Goal: Task Accomplishment & Management: Manage account settings

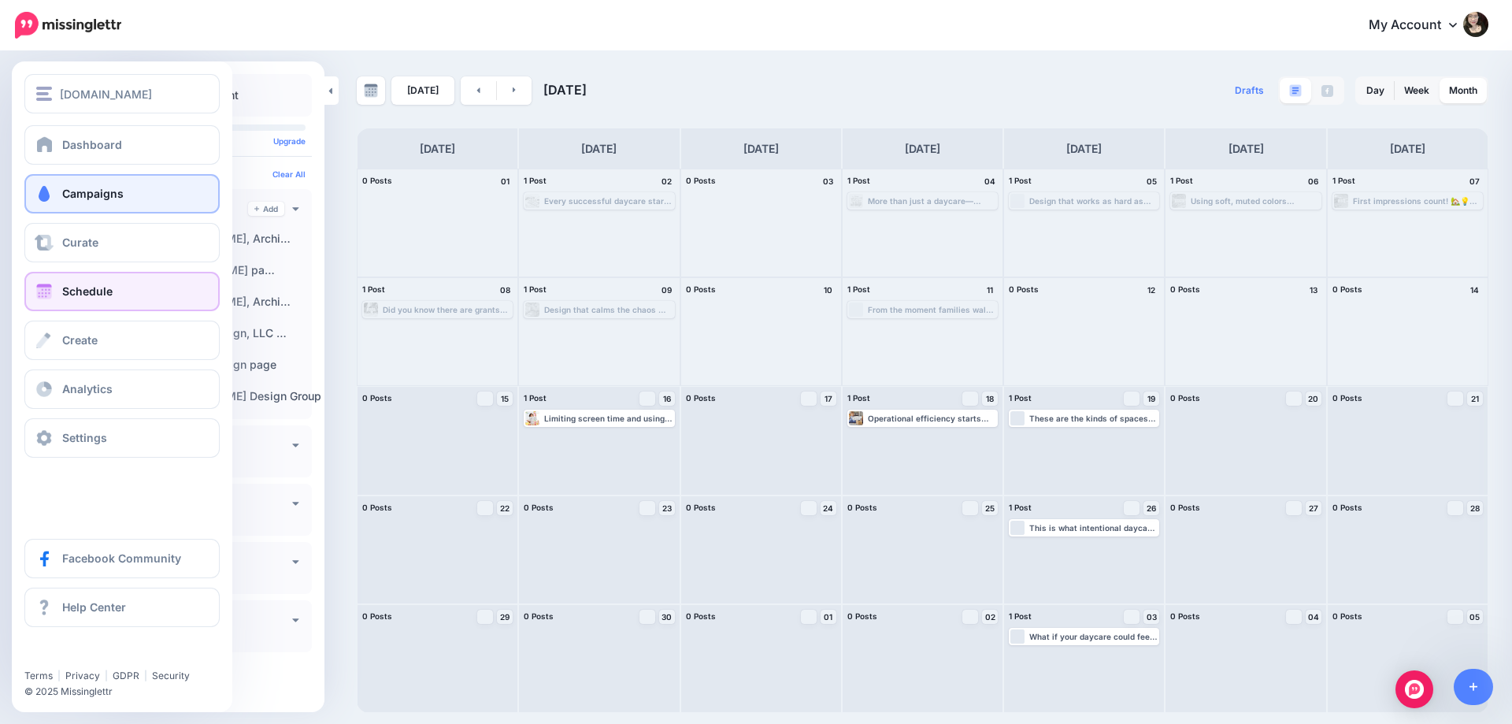
click at [80, 191] on span "Campaigns" at bounding box center [92, 193] width 61 height 13
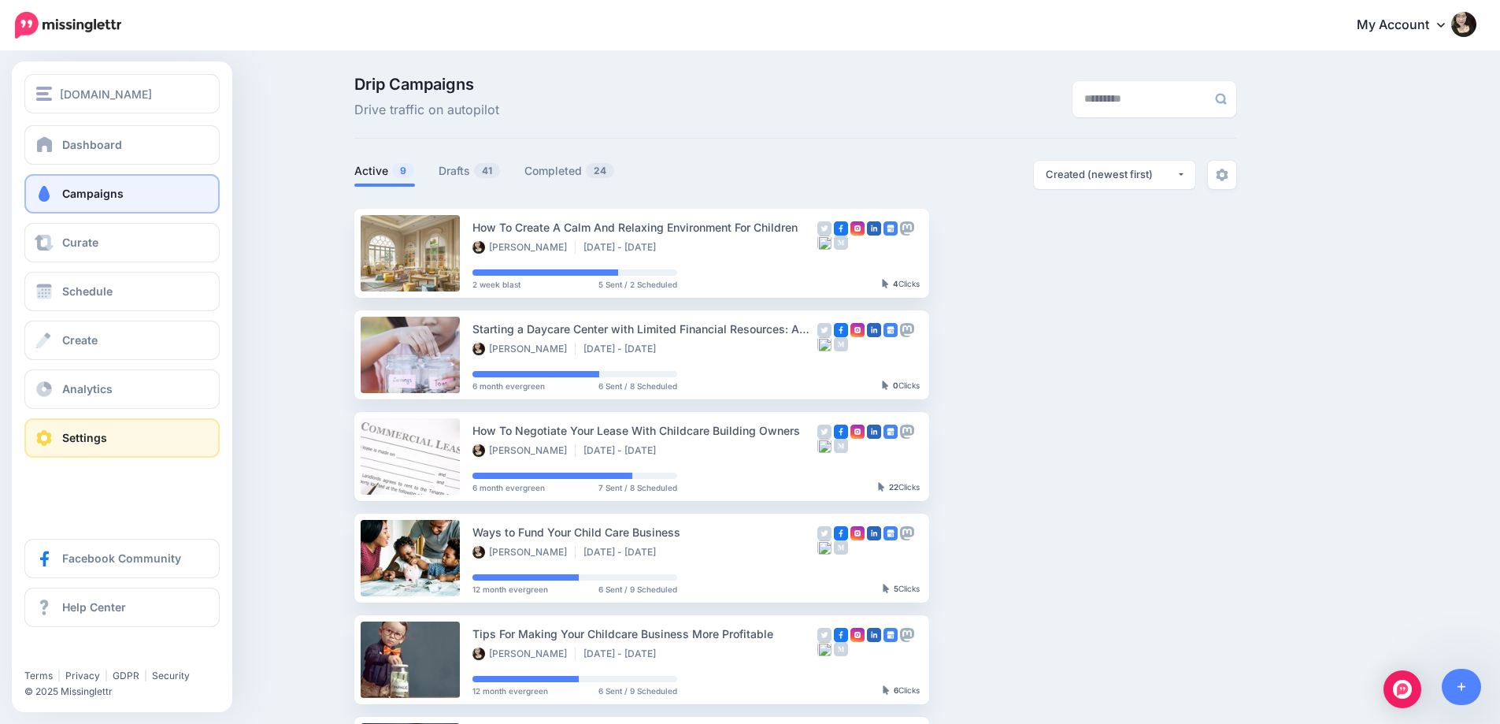
click at [97, 431] on span "Settings" at bounding box center [84, 437] width 45 height 13
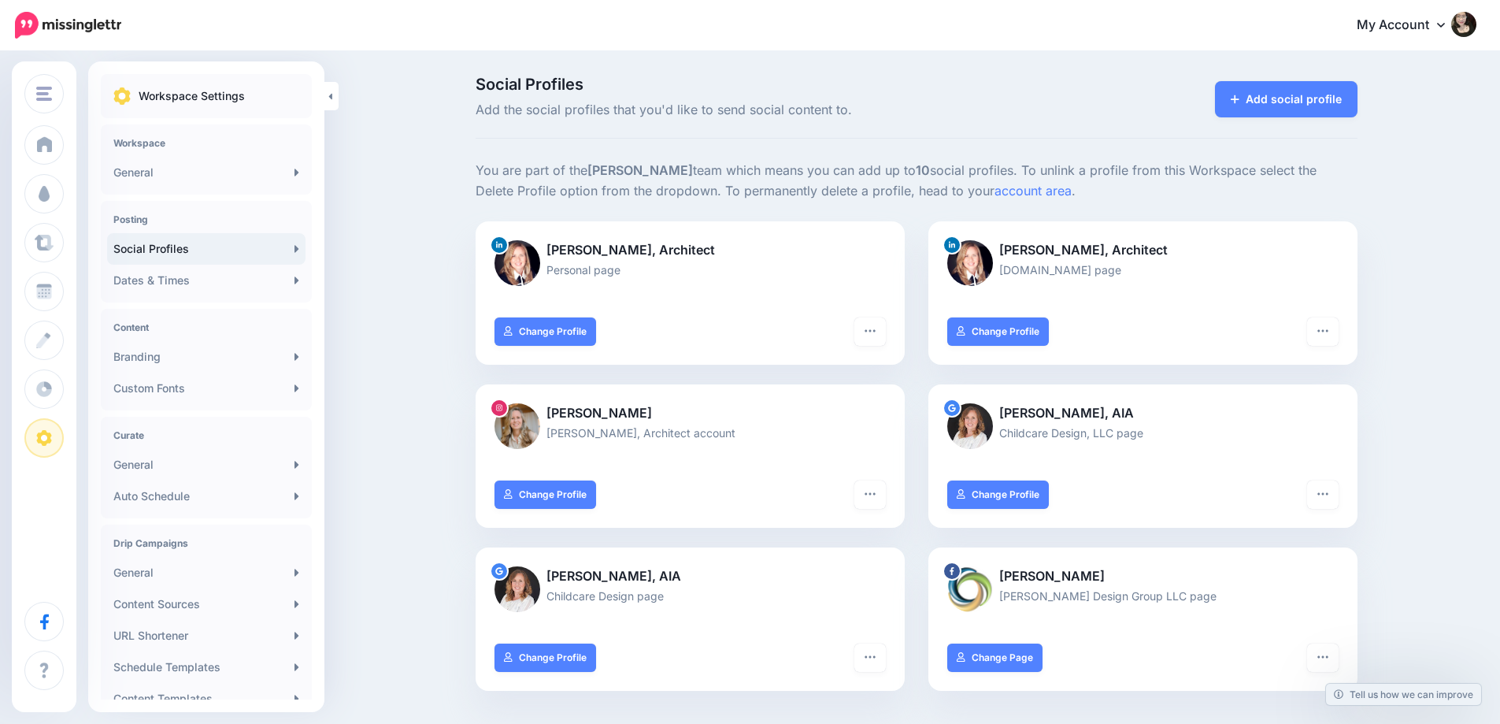
scroll to position [79, 0]
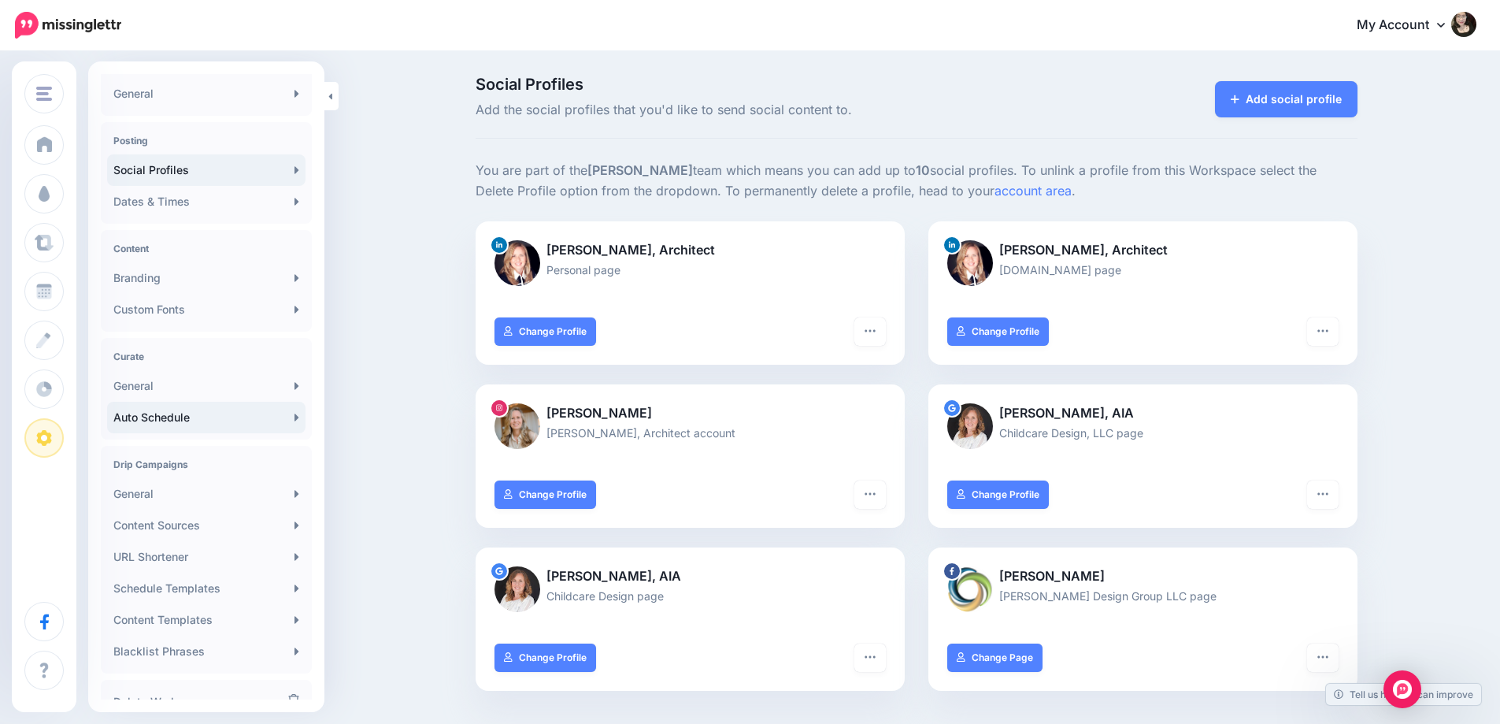
click at [216, 420] on link "Auto Schedule" at bounding box center [206, 417] width 198 height 31
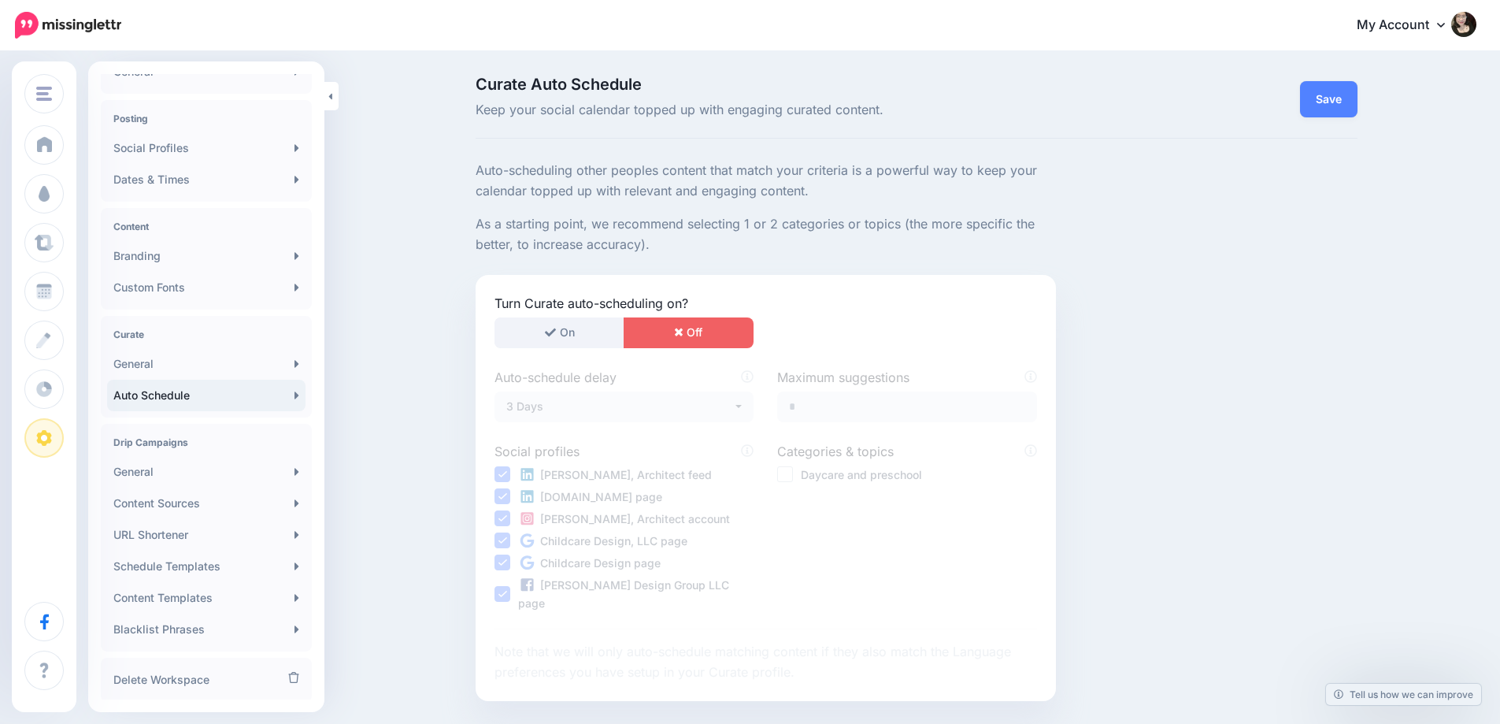
scroll to position [142, 0]
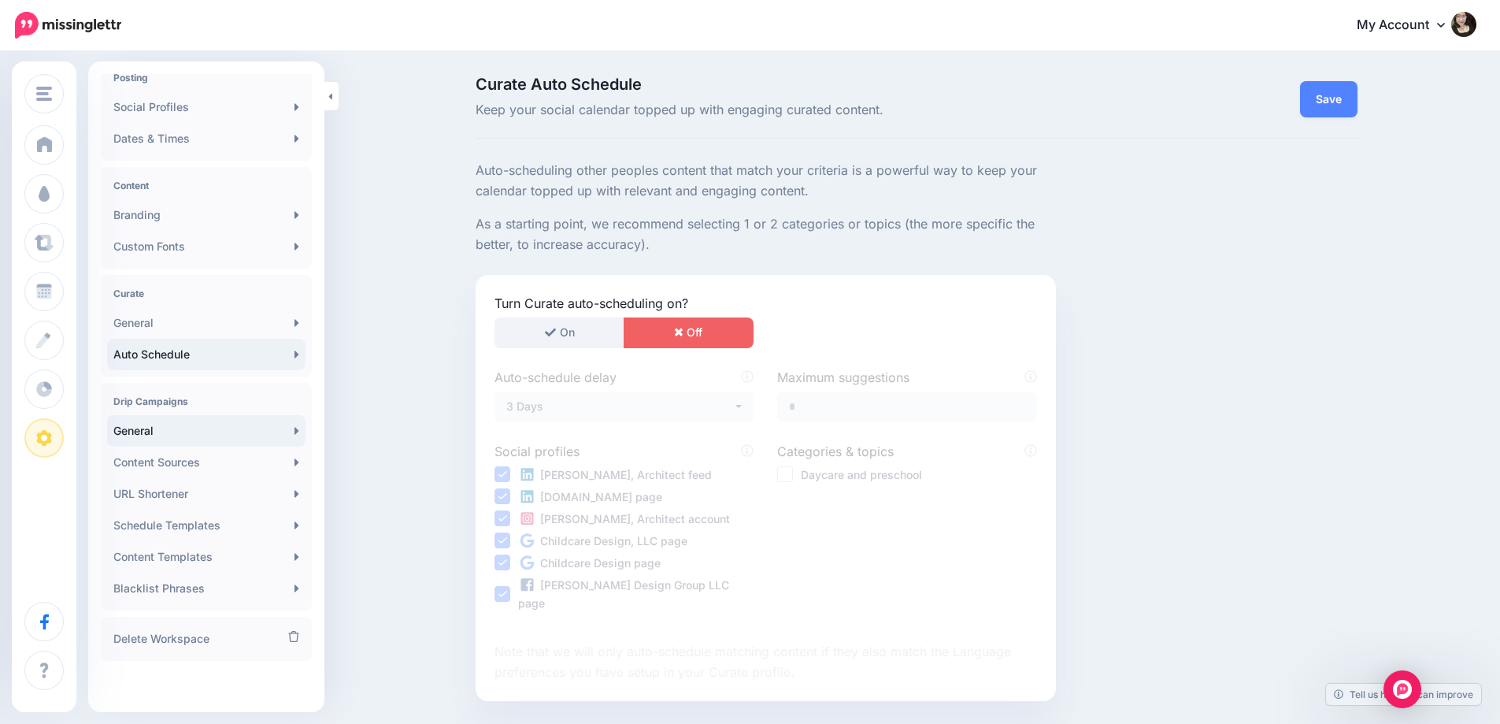
click at [187, 434] on link "General" at bounding box center [206, 430] width 198 height 31
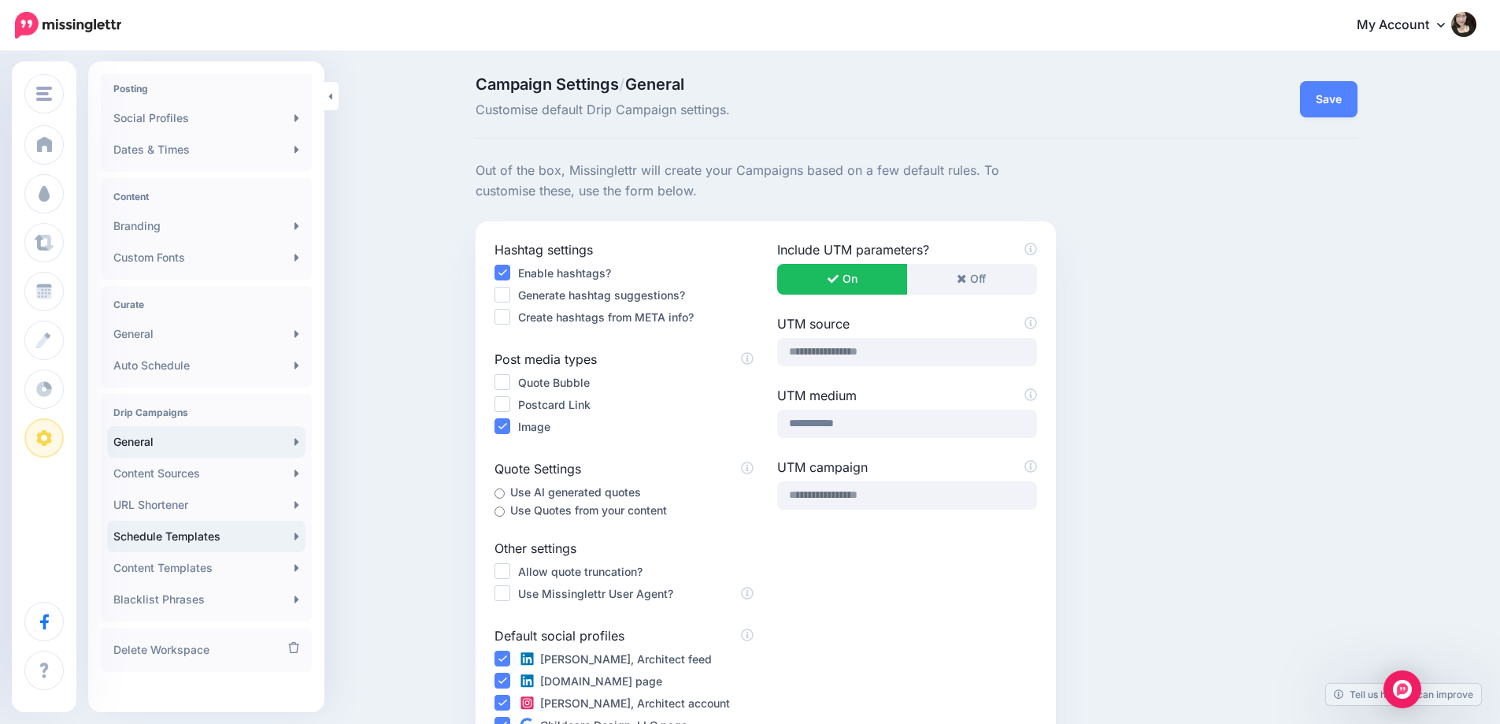
scroll to position [142, 0]
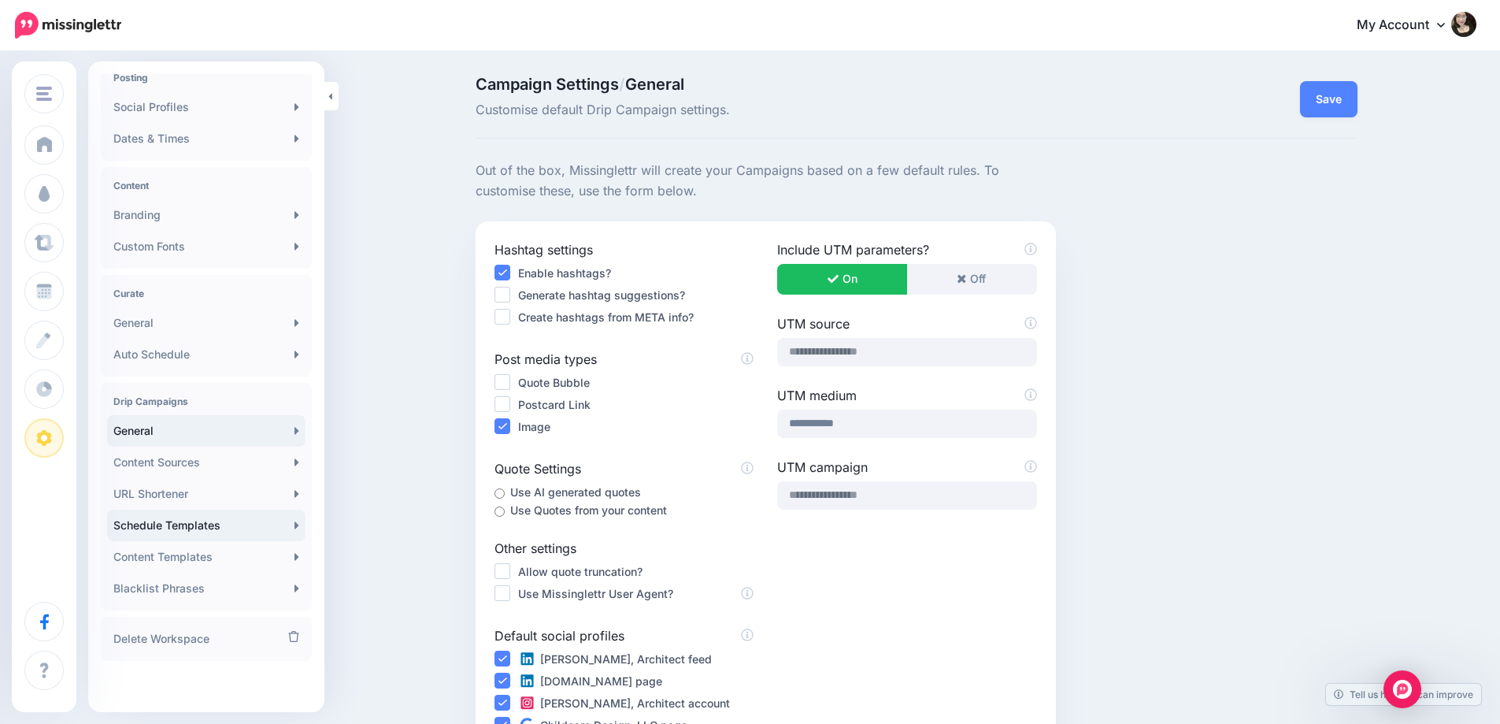
click at [227, 518] on link "Schedule Templates" at bounding box center [206, 524] width 198 height 31
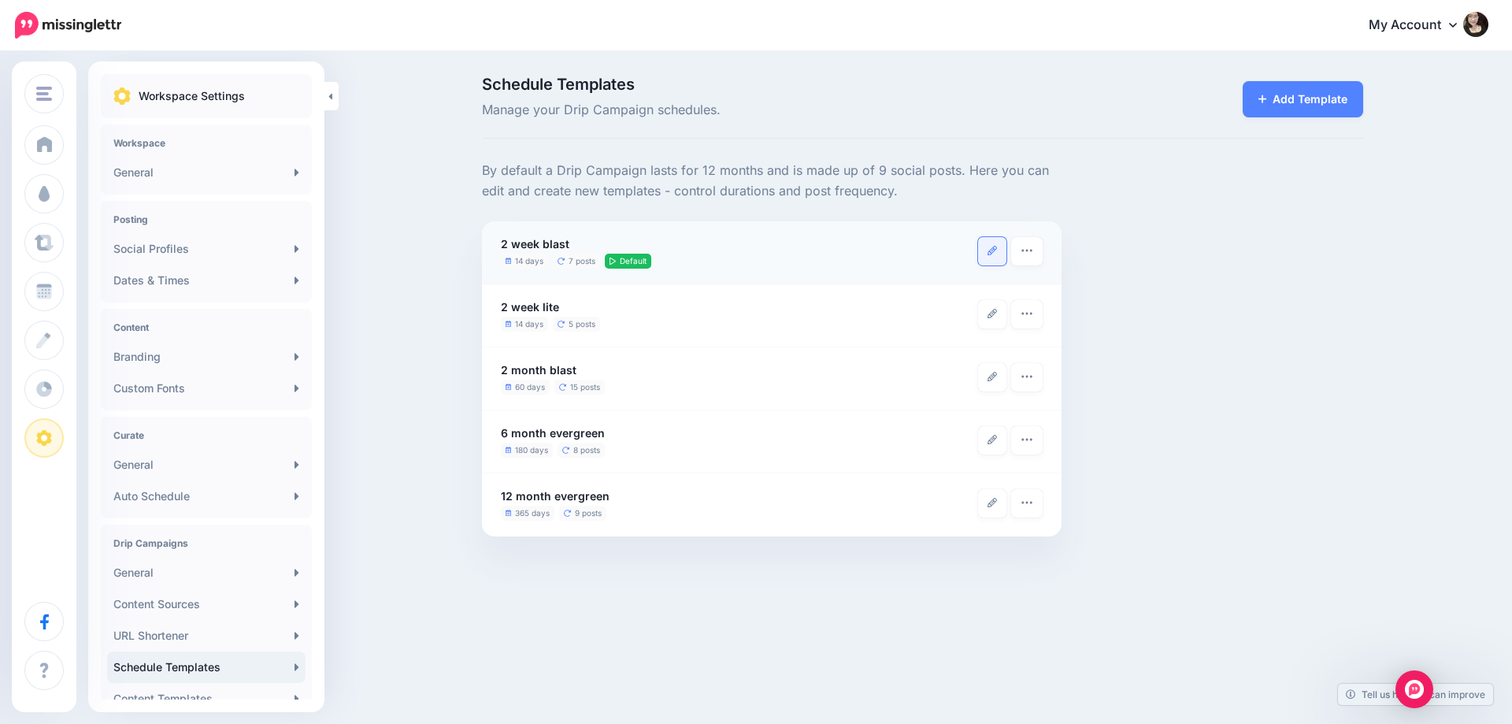
click at [995, 260] on link at bounding box center [992, 251] width 28 height 28
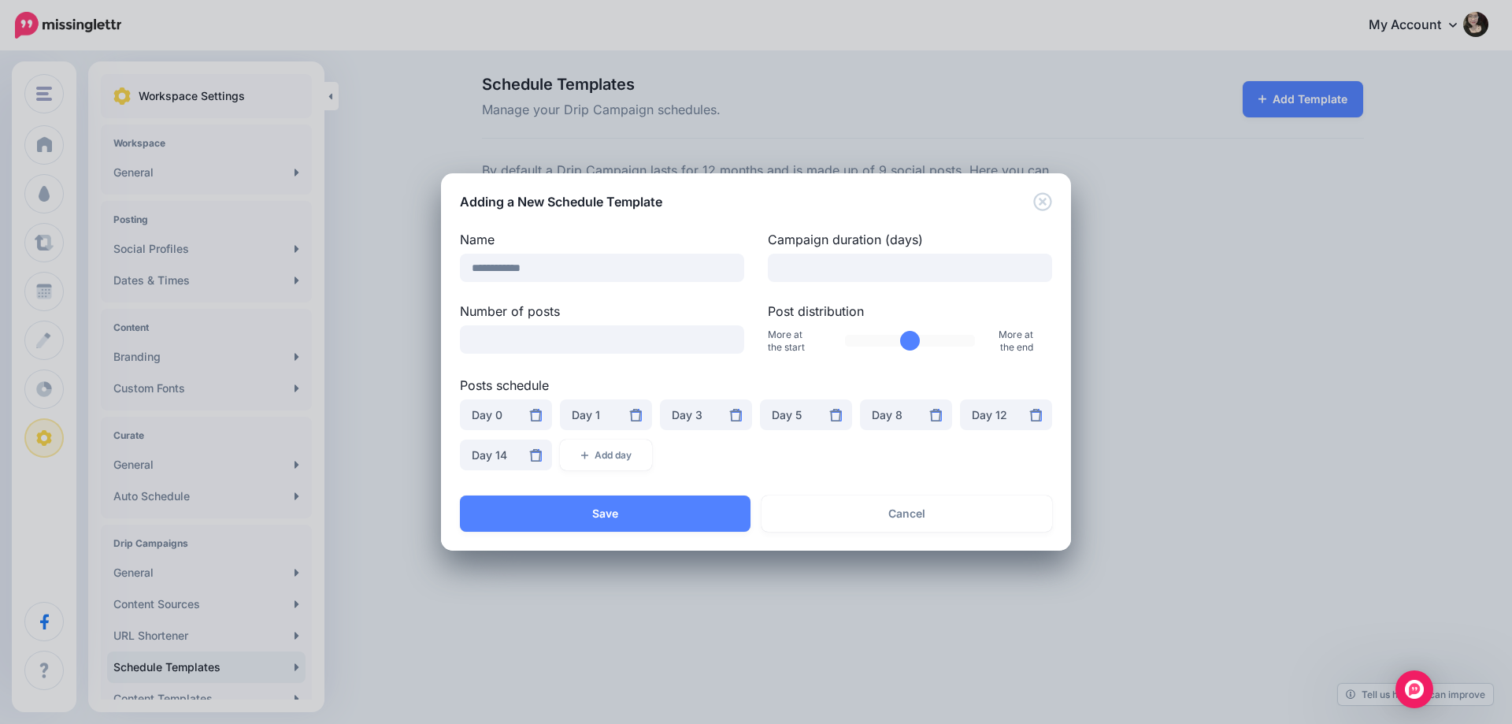
drag, startPoint x: 882, startPoint y: 331, endPoint x: 919, endPoint y: 335, distance: 37.2
click at [919, 335] on input "Post distribution" at bounding box center [910, 341] width 131 height 12
drag, startPoint x: 919, startPoint y: 335, endPoint x: 910, endPoint y: 332, distance: 9.0
click at [910, 335] on input "Post distribution" at bounding box center [910, 341] width 131 height 12
click at [909, 335] on input "Post distribution" at bounding box center [910, 341] width 131 height 12
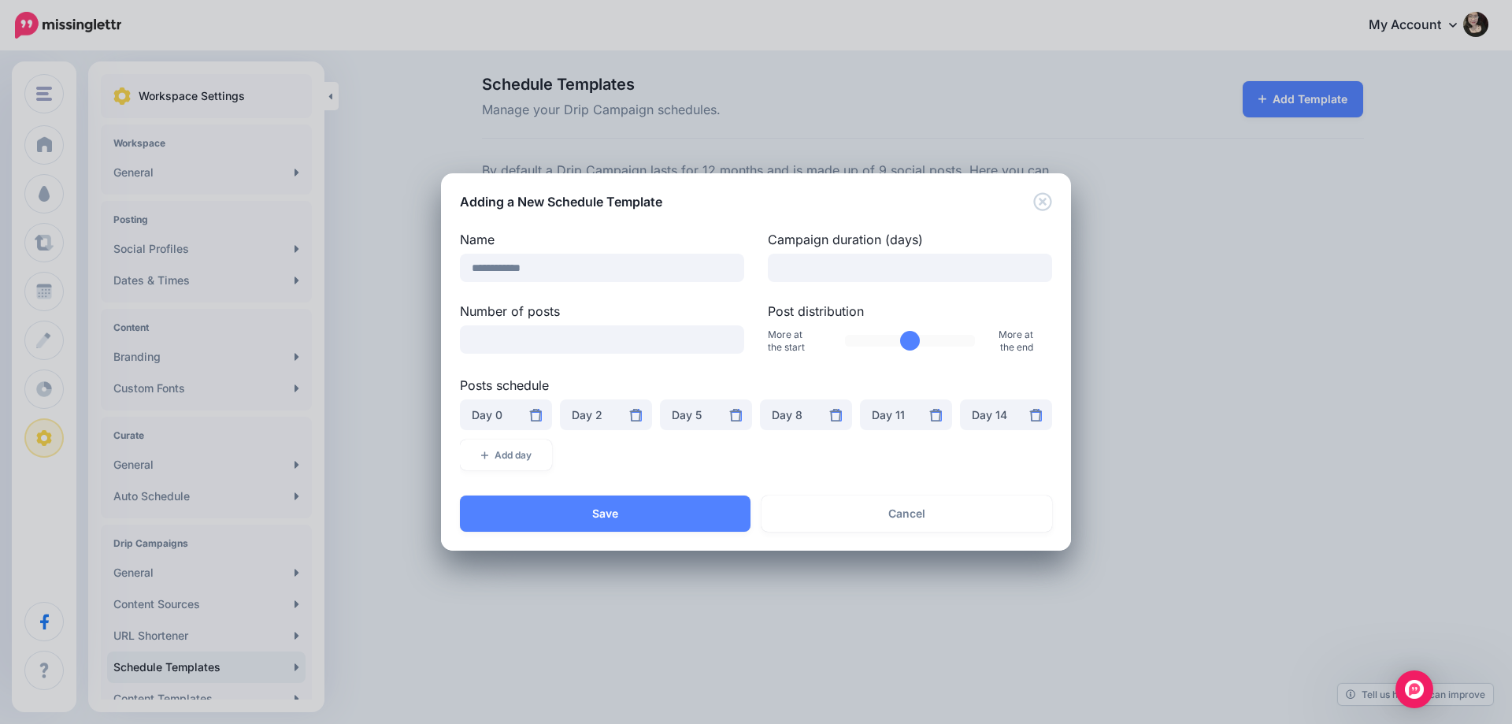
drag, startPoint x: 909, startPoint y: 333, endPoint x: 997, endPoint y: 345, distance: 89.0
click at [975, 345] on input "Post distribution" at bounding box center [910, 341] width 131 height 12
drag, startPoint x: 960, startPoint y: 339, endPoint x: 911, endPoint y: 344, distance: 49.1
type input "***"
click at [911, 344] on input "Post distribution" at bounding box center [910, 341] width 131 height 12
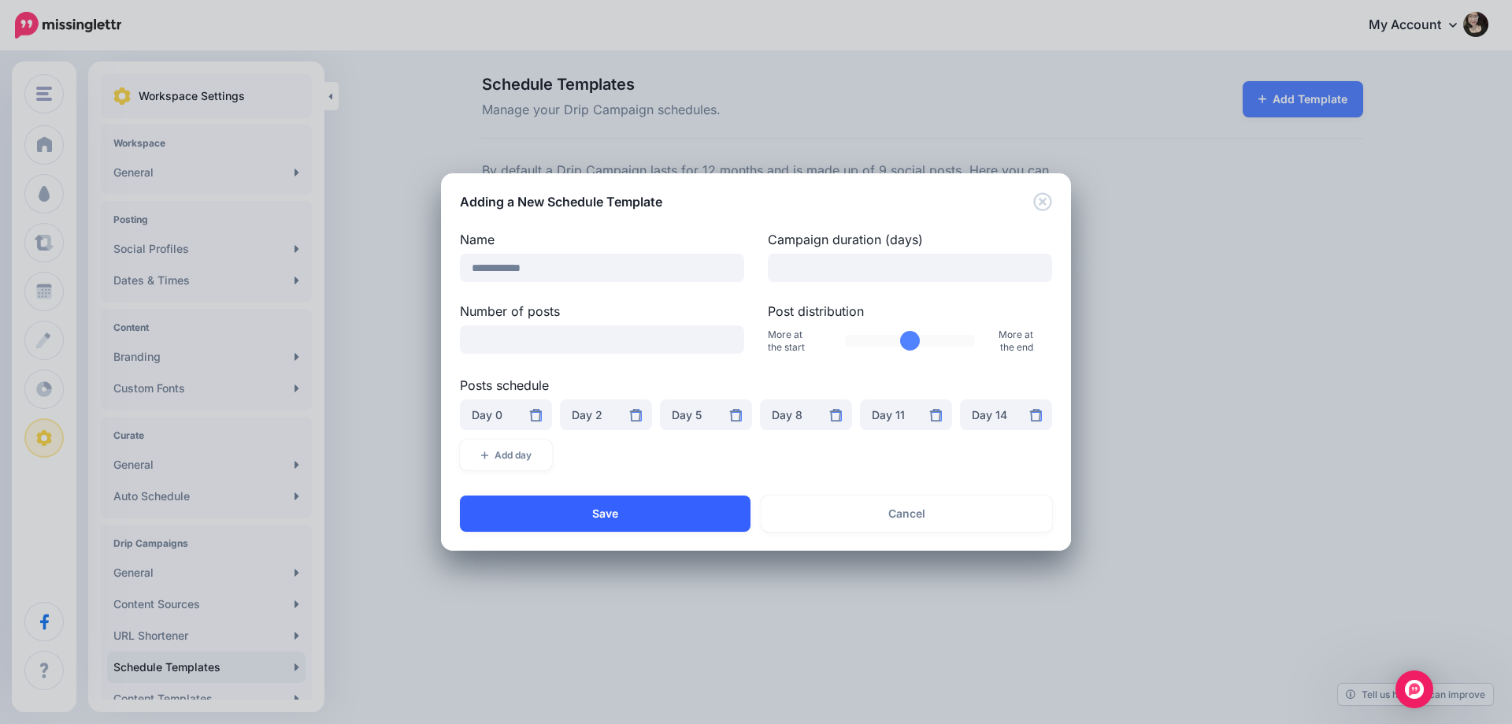
click at [610, 522] on button "Save" at bounding box center [605, 513] width 291 height 36
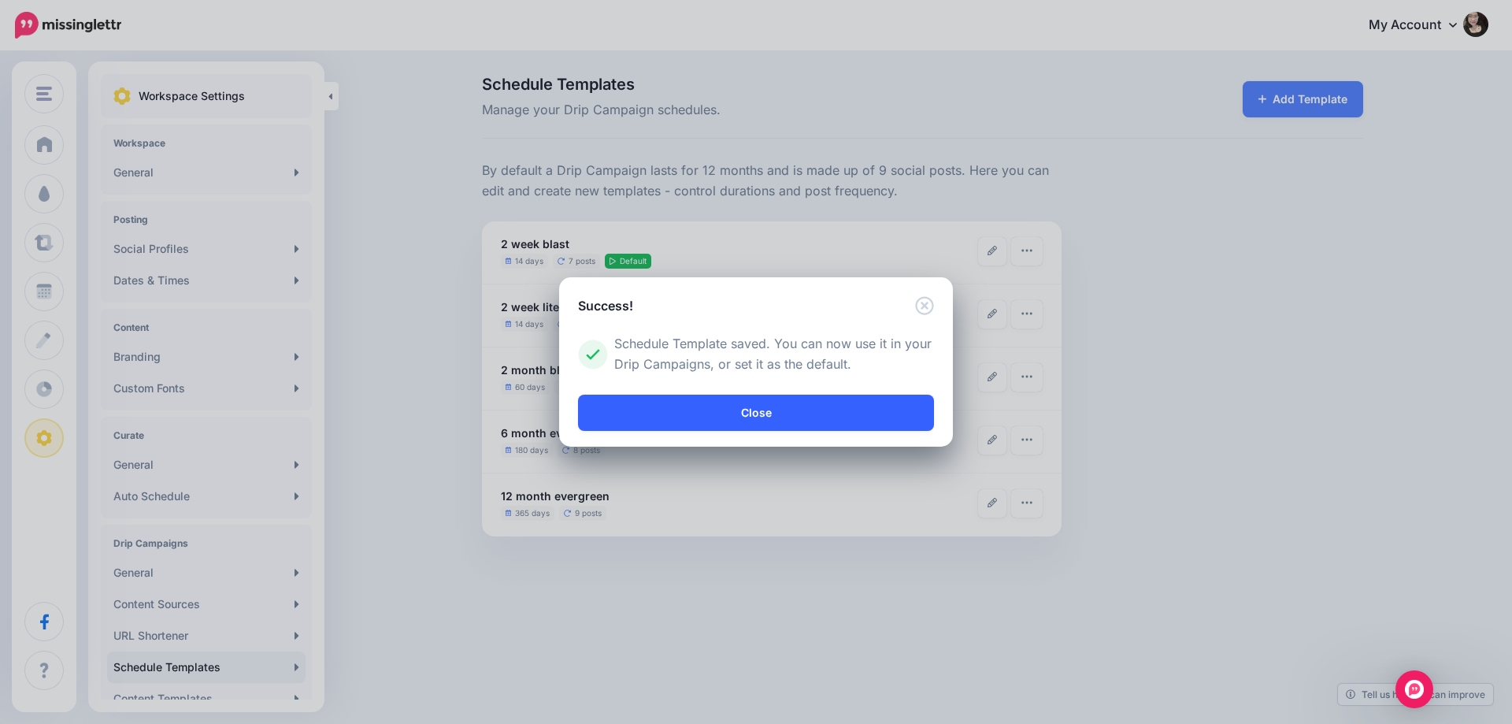
click at [742, 397] on link "Close" at bounding box center [756, 412] width 356 height 36
click at [739, 413] on link "Close" at bounding box center [756, 412] width 356 height 36
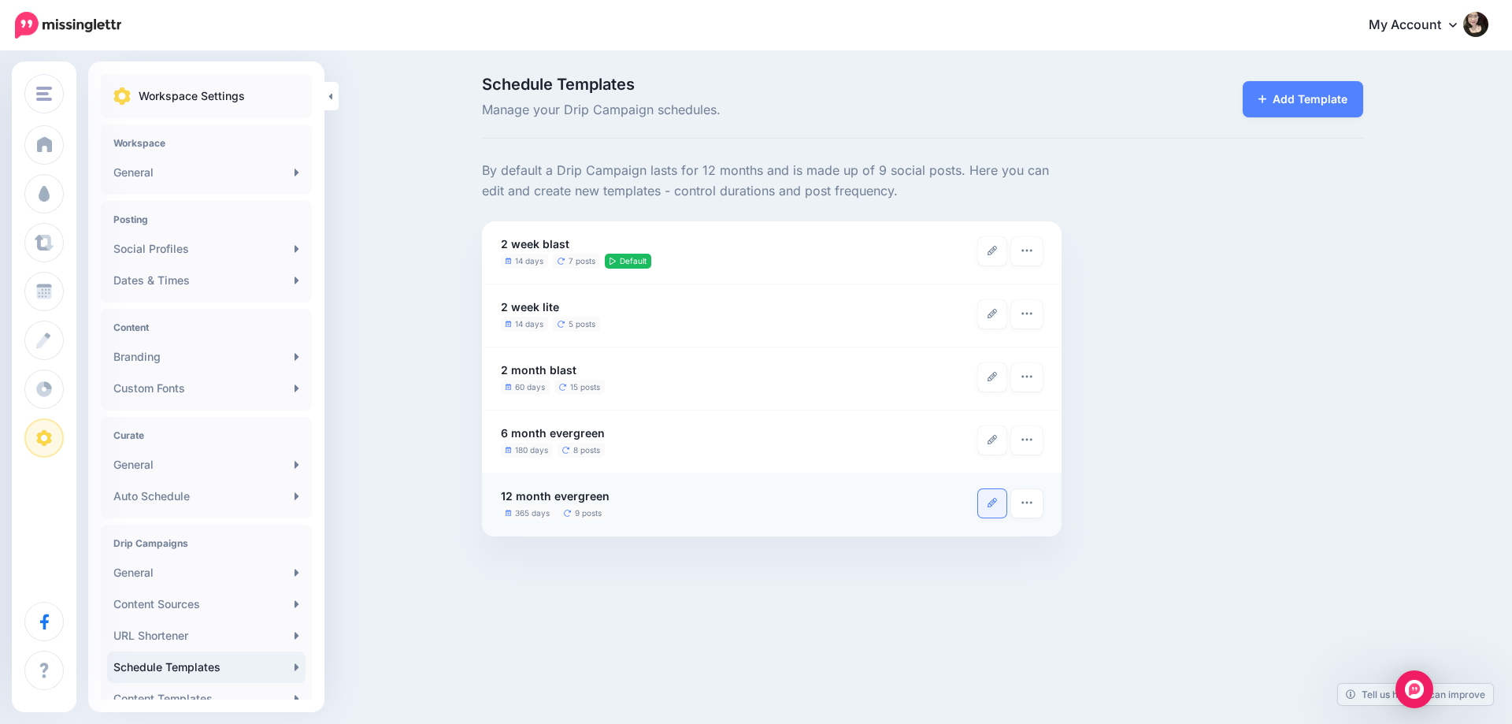
click at [991, 506] on icon at bounding box center [991, 502] width 9 height 9
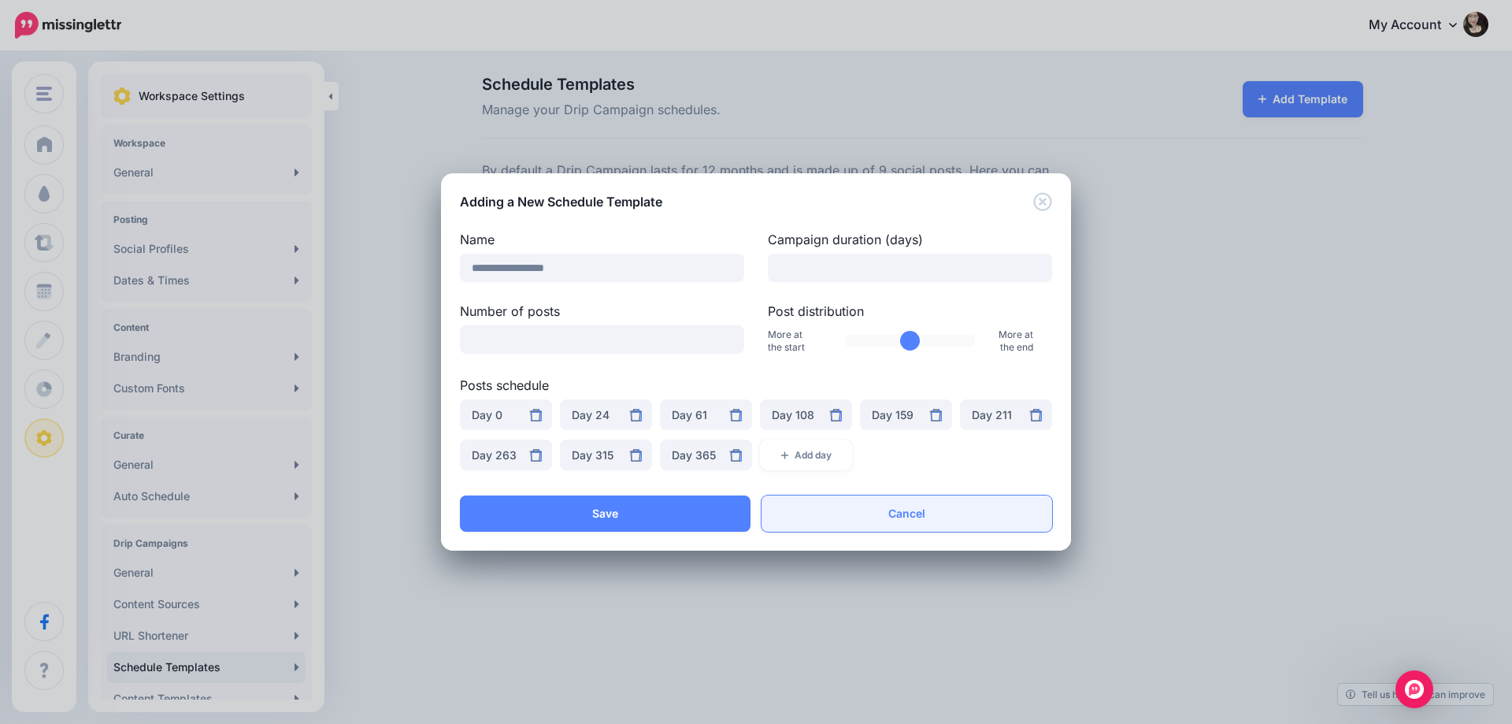
click at [1001, 521] on link "Cancel" at bounding box center [906, 513] width 291 height 36
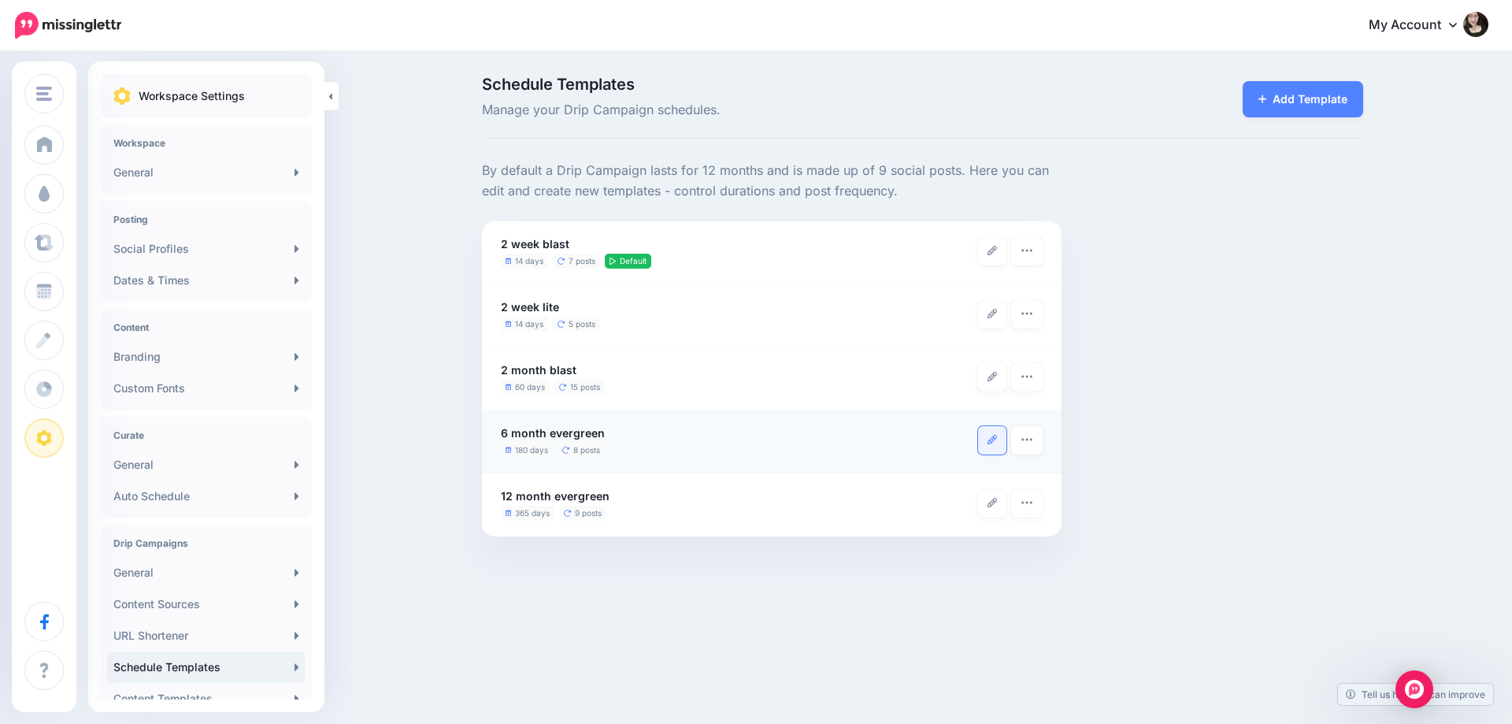
click at [991, 443] on icon at bounding box center [991, 439] width 9 height 9
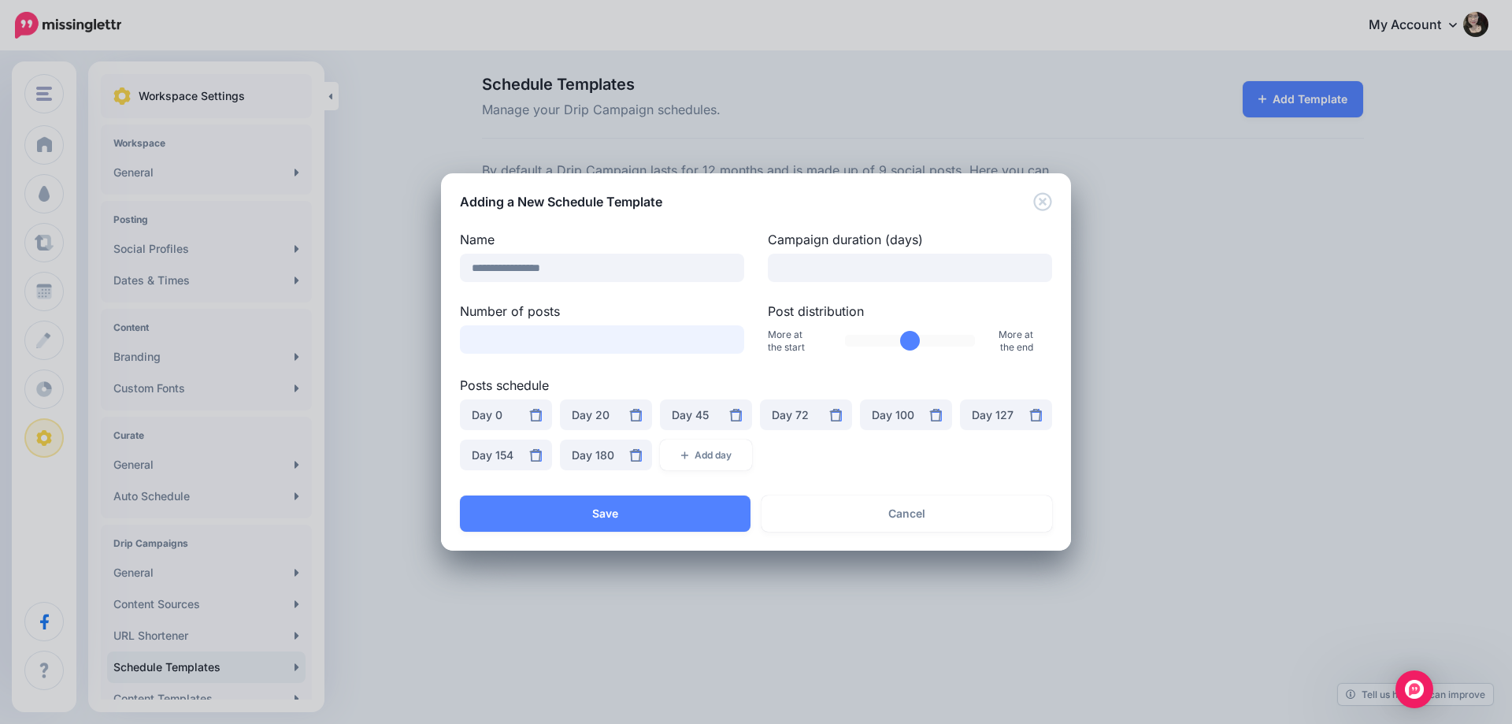
click at [581, 345] on input "*" at bounding box center [602, 339] width 284 height 28
type input "**"
click at [630, 302] on label "Number of posts" at bounding box center [602, 311] width 284 height 19
click at [630, 325] on input "**" at bounding box center [602, 339] width 284 height 28
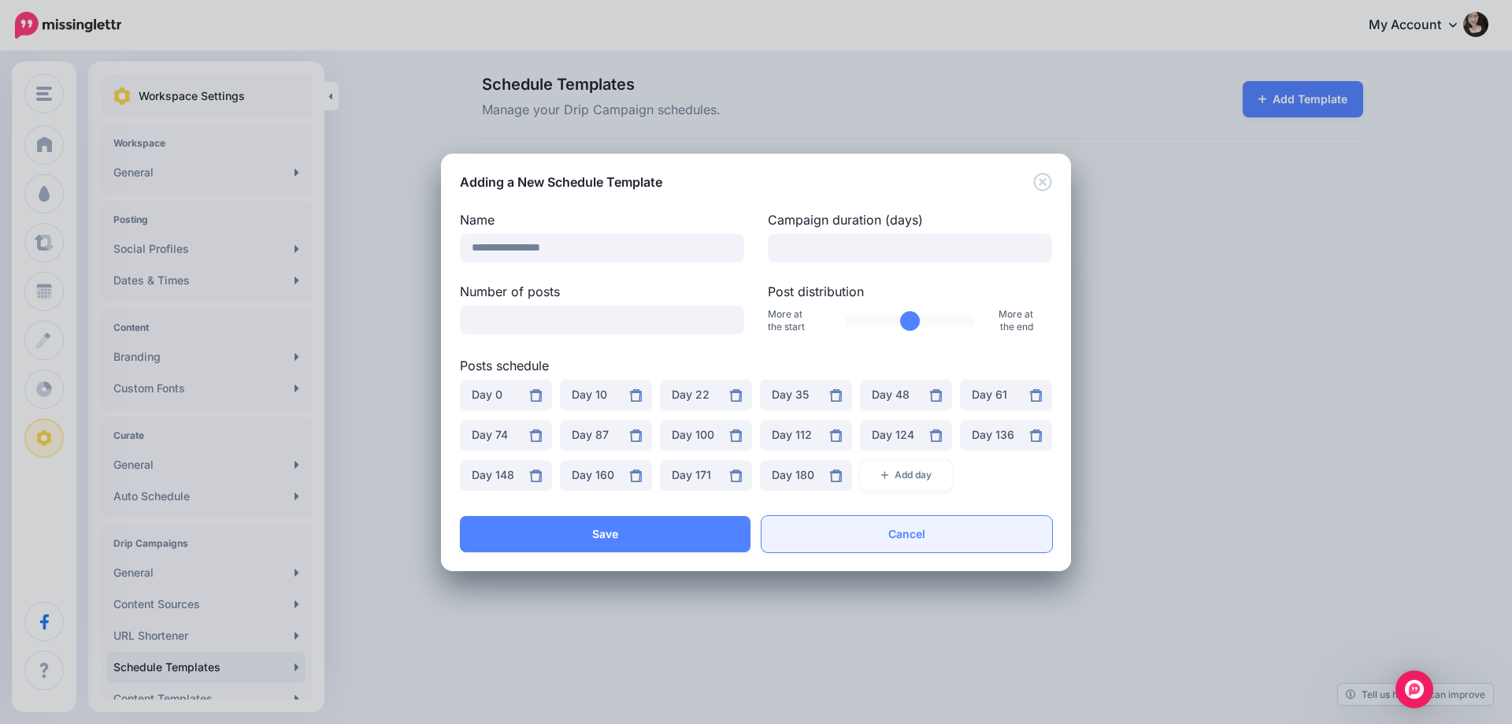
click at [905, 537] on link "Cancel" at bounding box center [906, 534] width 291 height 36
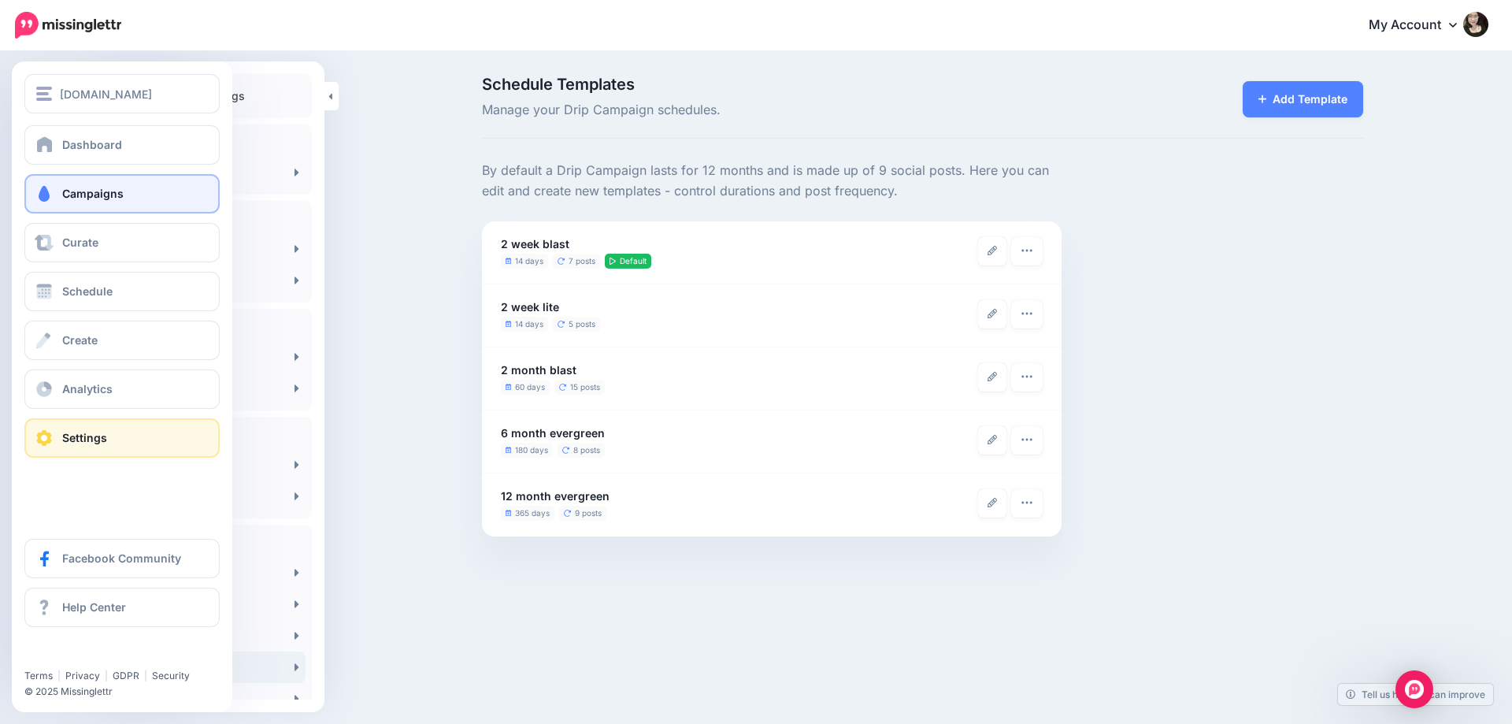
click at [98, 198] on span "Campaigns" at bounding box center [92, 193] width 61 height 13
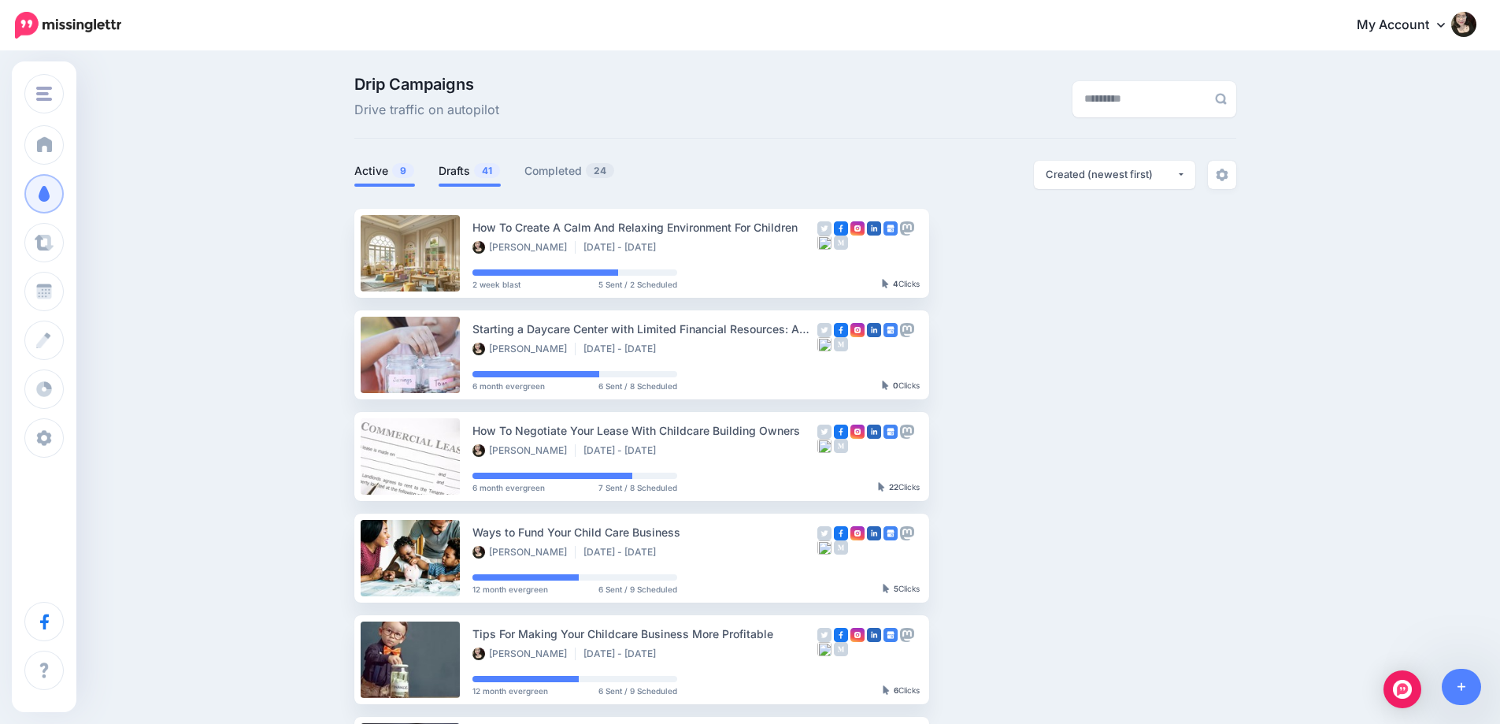
click at [465, 175] on link "Drafts 41" at bounding box center [470, 170] width 62 height 19
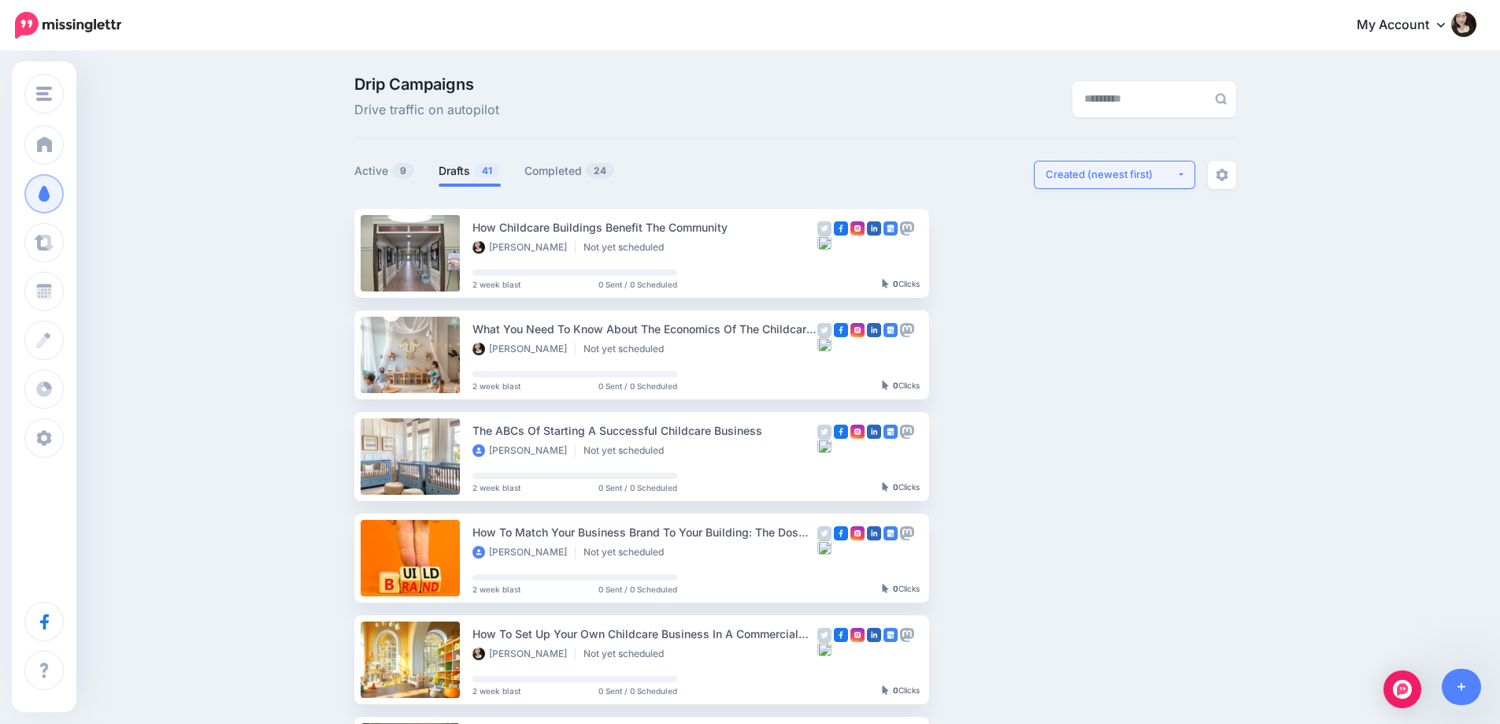
click at [1131, 176] on div "Created (newest first)" at bounding box center [1110, 174] width 131 height 15
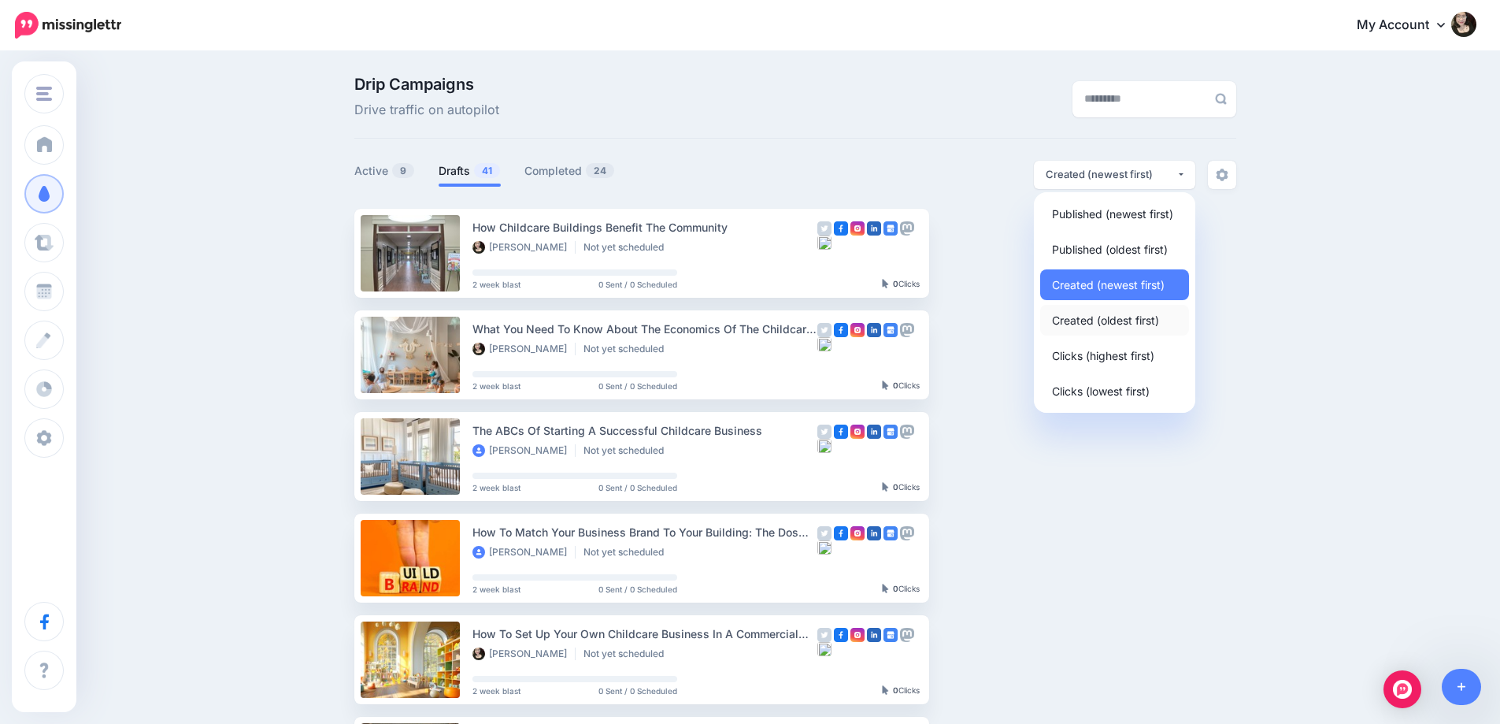
click at [1131, 312] on span "Created (oldest first)" at bounding box center [1105, 319] width 107 height 19
select select "**********"
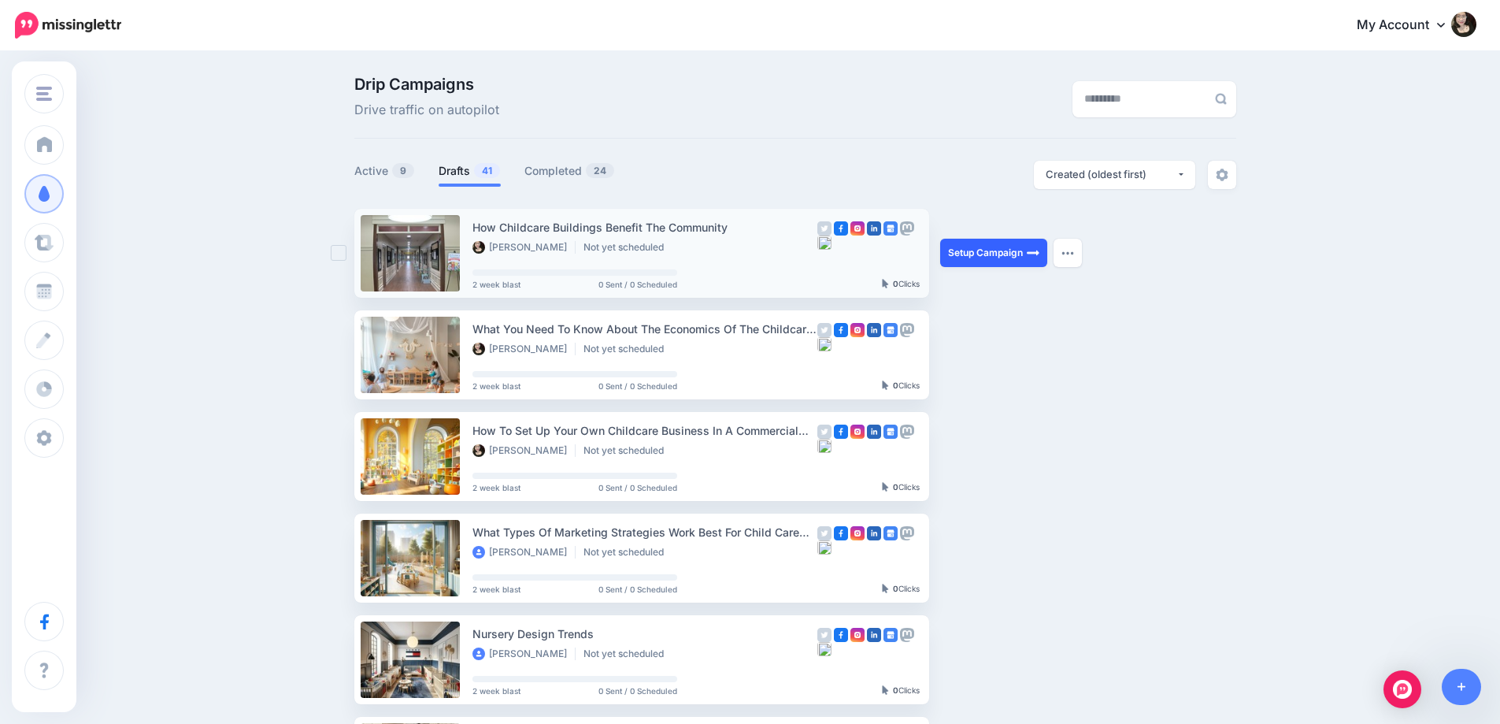
click at [1018, 252] on link "Setup Campaign" at bounding box center [993, 253] width 107 height 28
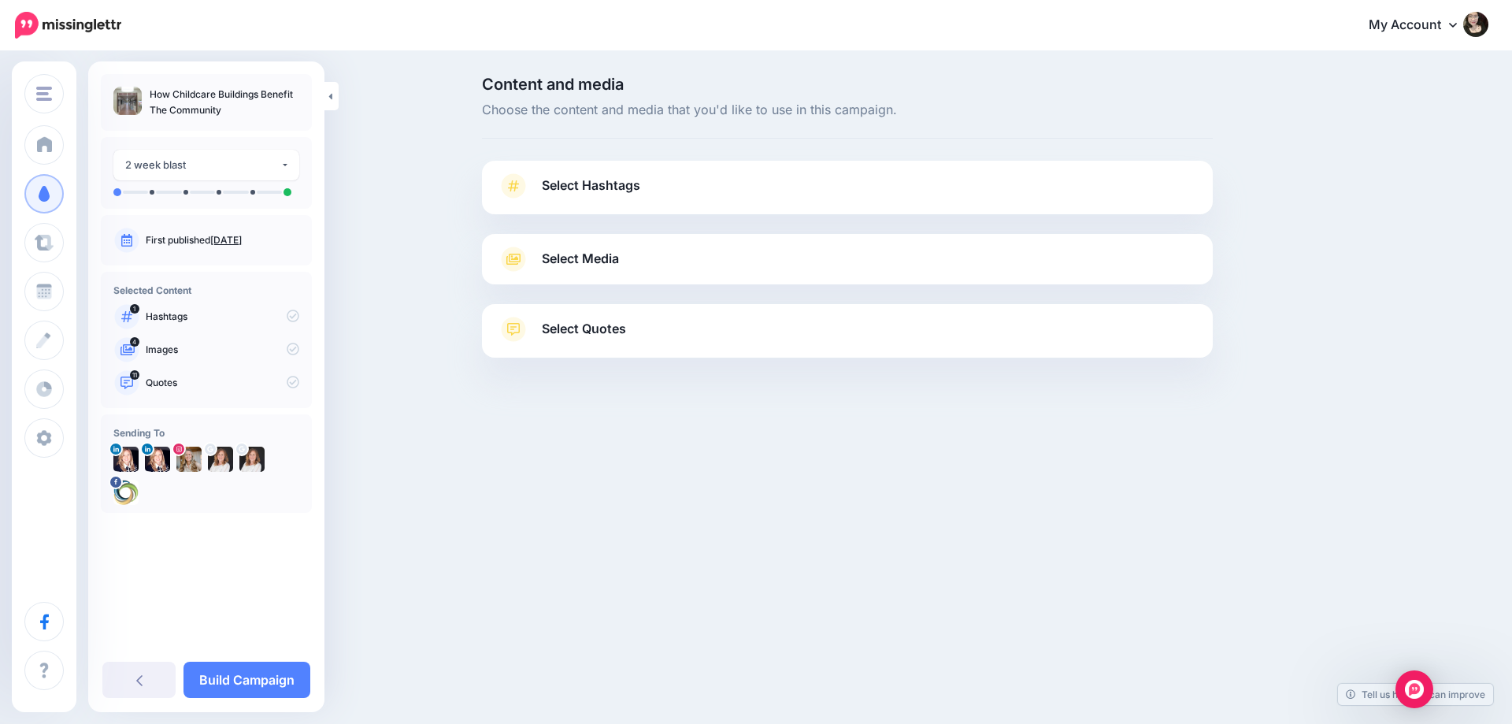
click at [691, 252] on link "Select Media" at bounding box center [847, 258] width 699 height 25
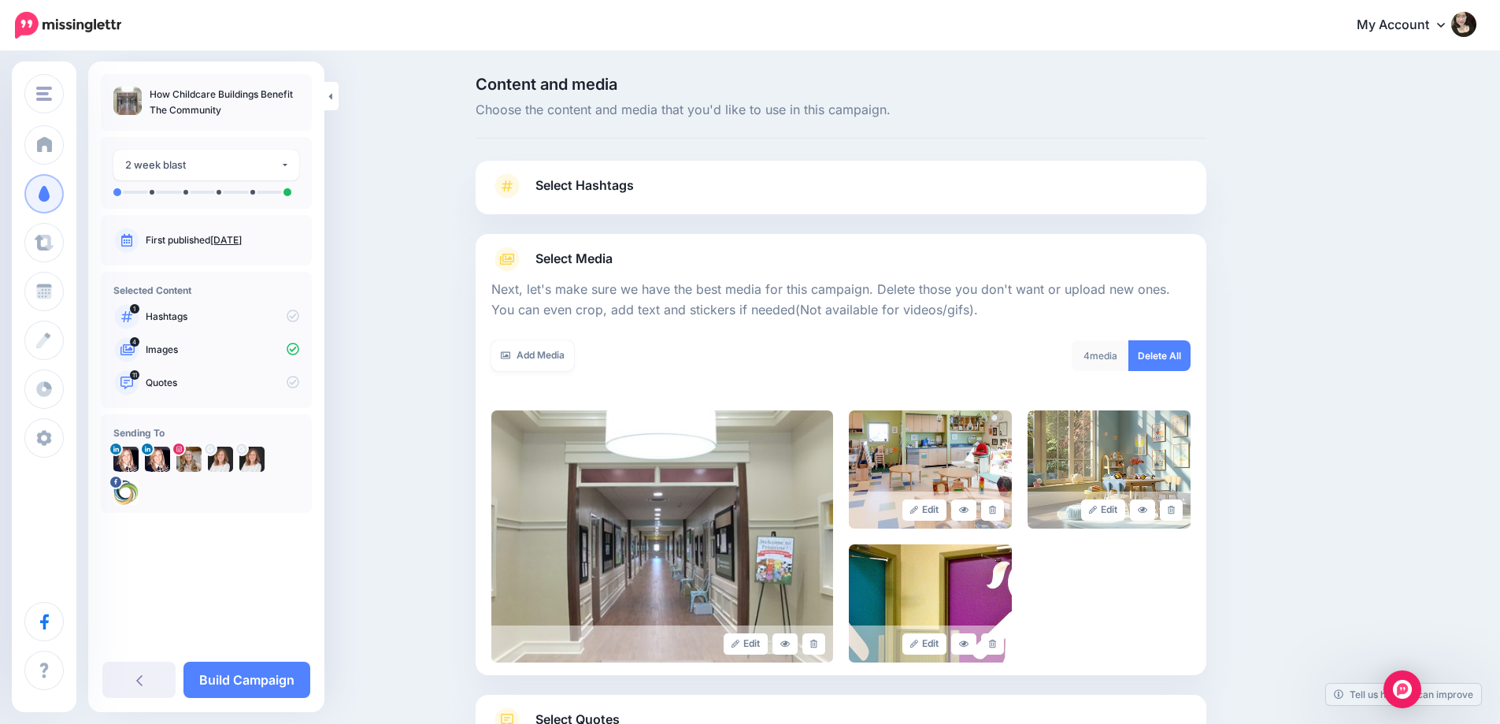
scroll to position [79, 0]
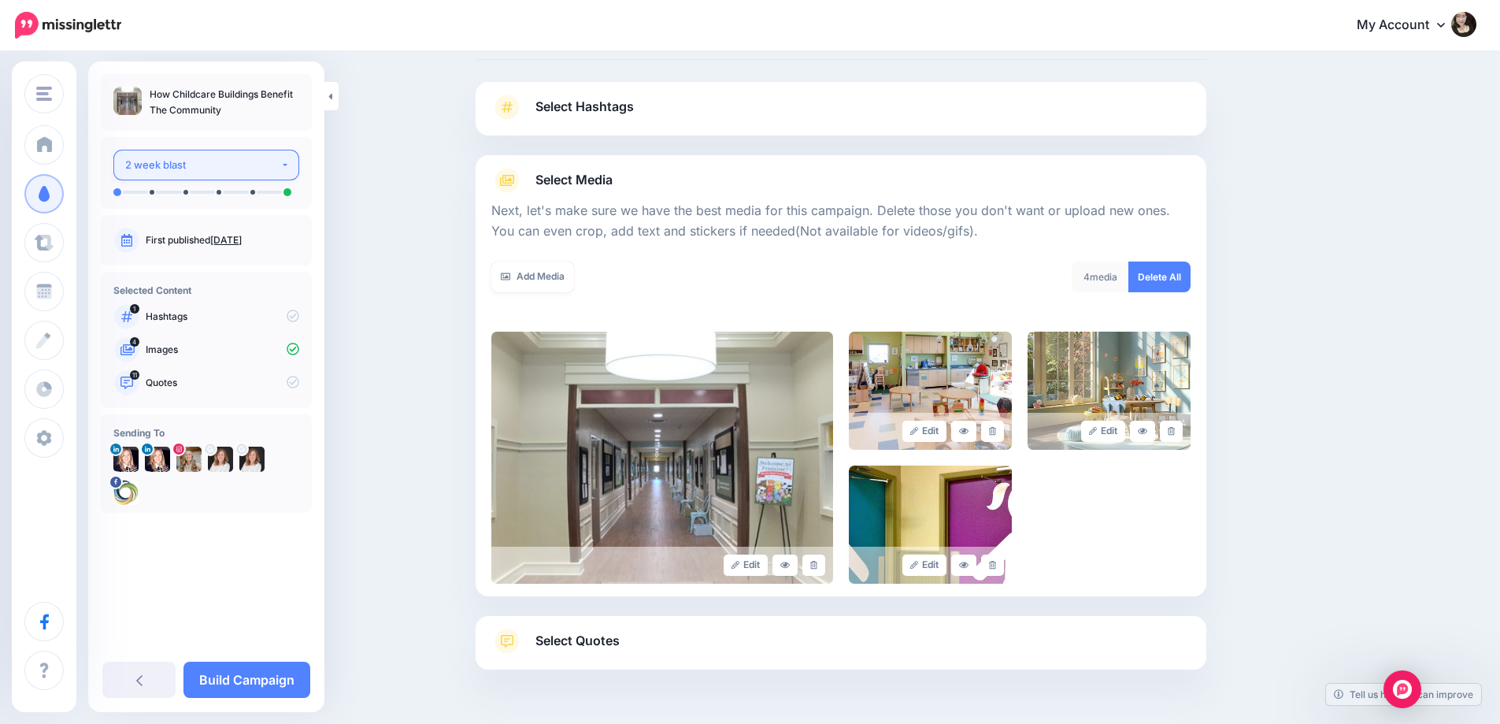
click at [188, 168] on div "2 week blast" at bounding box center [202, 165] width 155 height 18
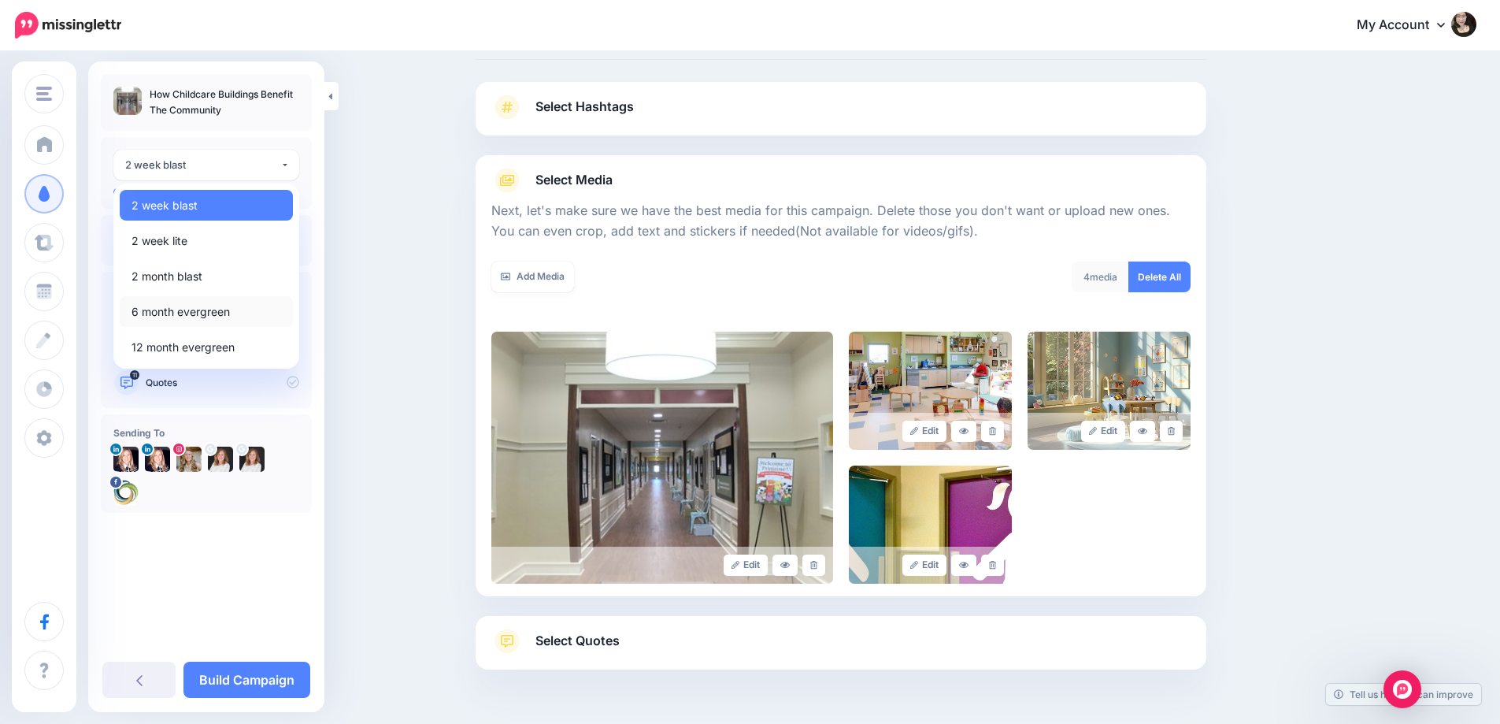
click at [194, 309] on span "6 month evergreen" at bounding box center [180, 311] width 98 height 19
select select "******"
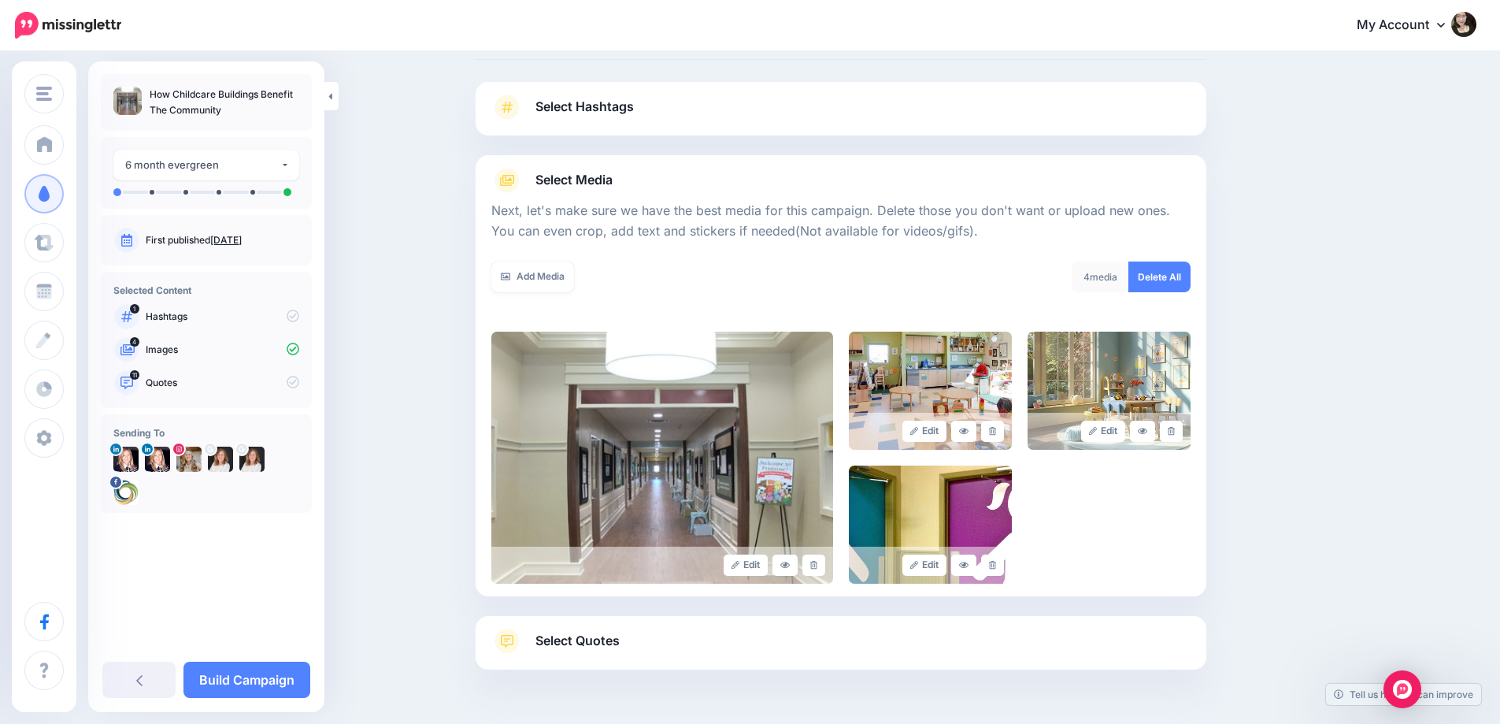
click at [394, 291] on div "Content and media Choose the content and media that you'd like to use in this c…" at bounding box center [750, 373] width 1500 height 798
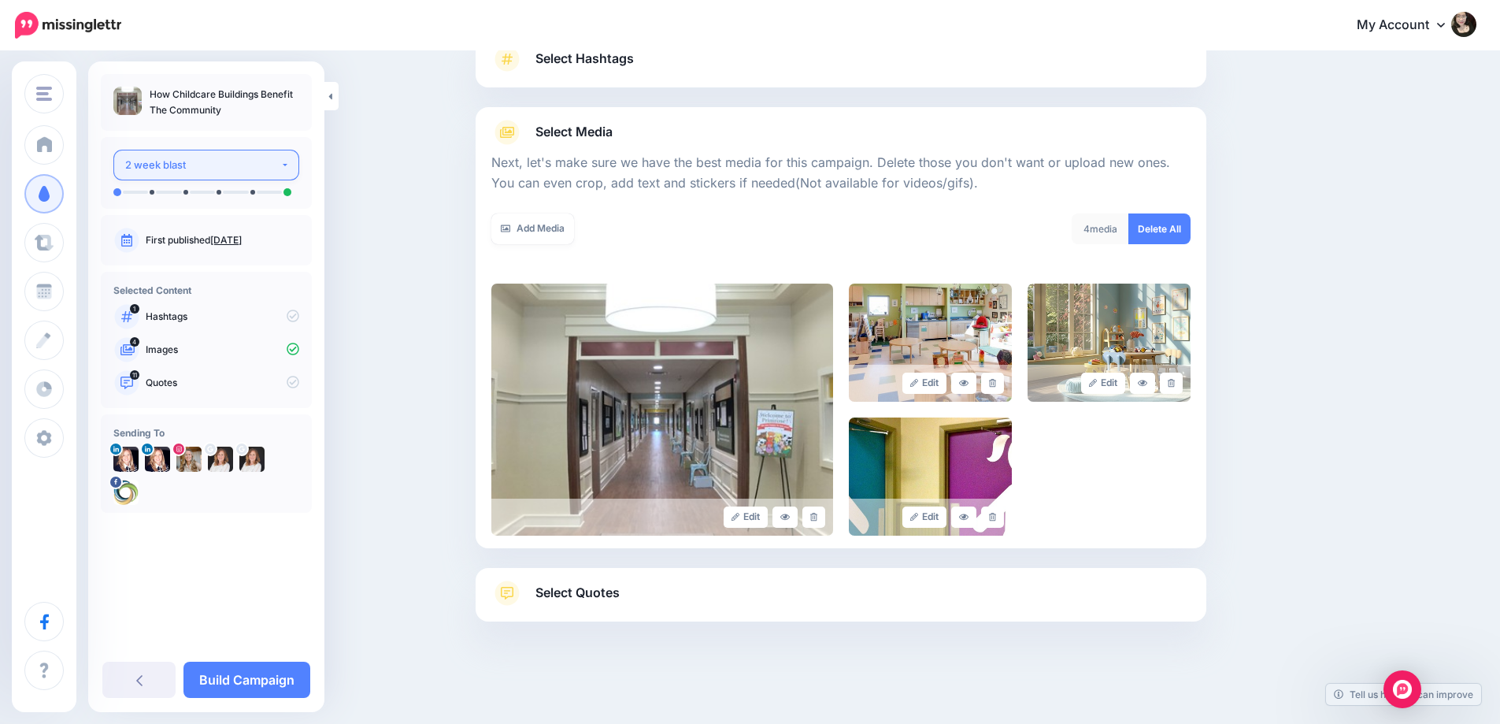
click at [237, 173] on div "2 week blast" at bounding box center [202, 165] width 155 height 18
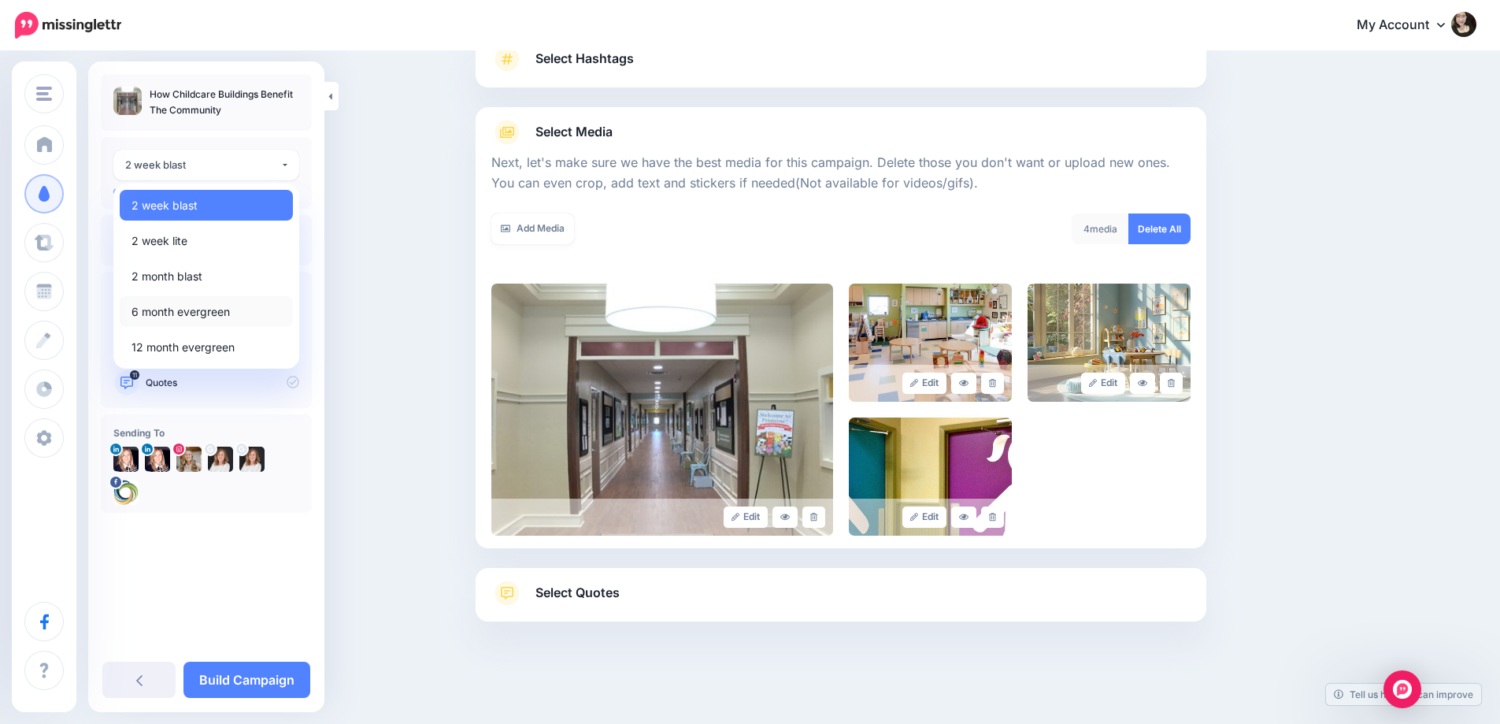
click at [221, 319] on span "6 month evergreen" at bounding box center [180, 311] width 98 height 19
select select "******"
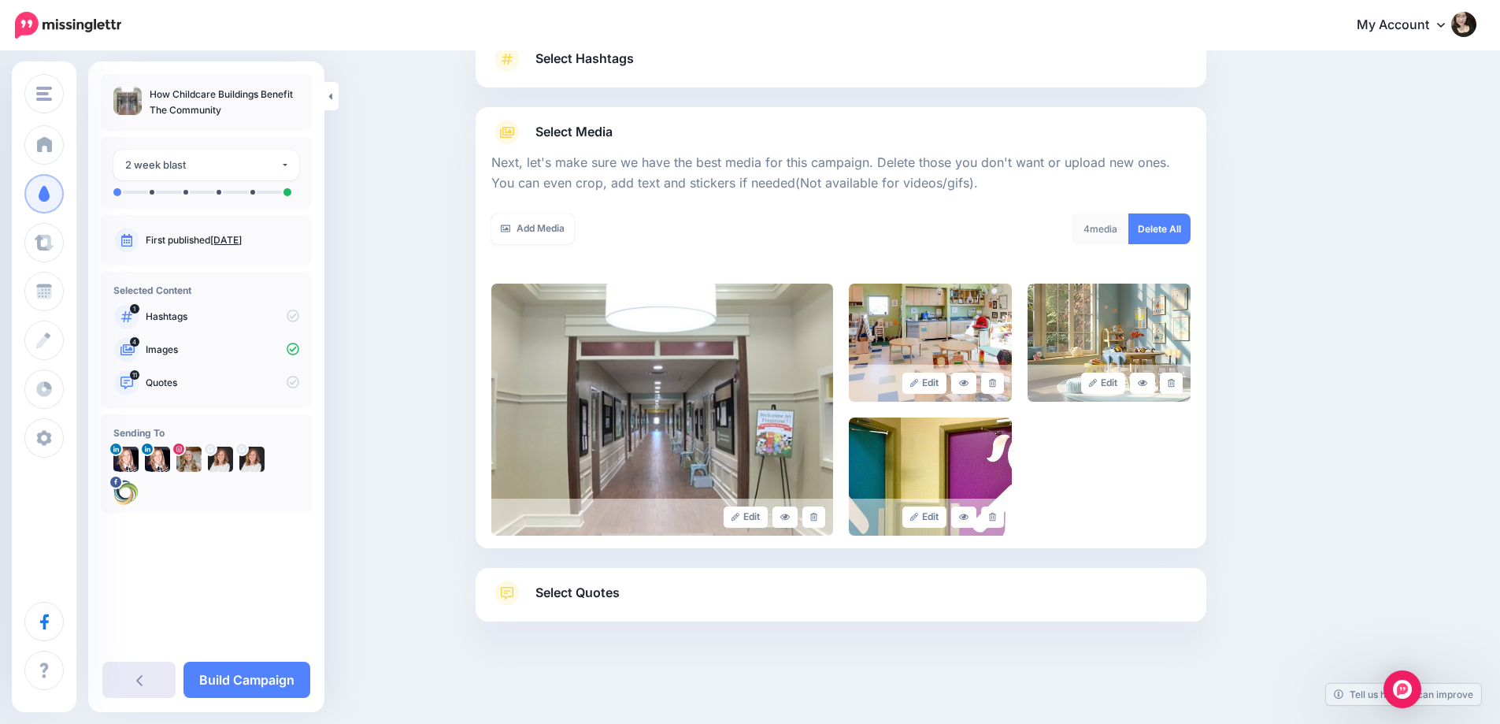
click at [142, 683] on icon at bounding box center [139, 679] width 6 height 13
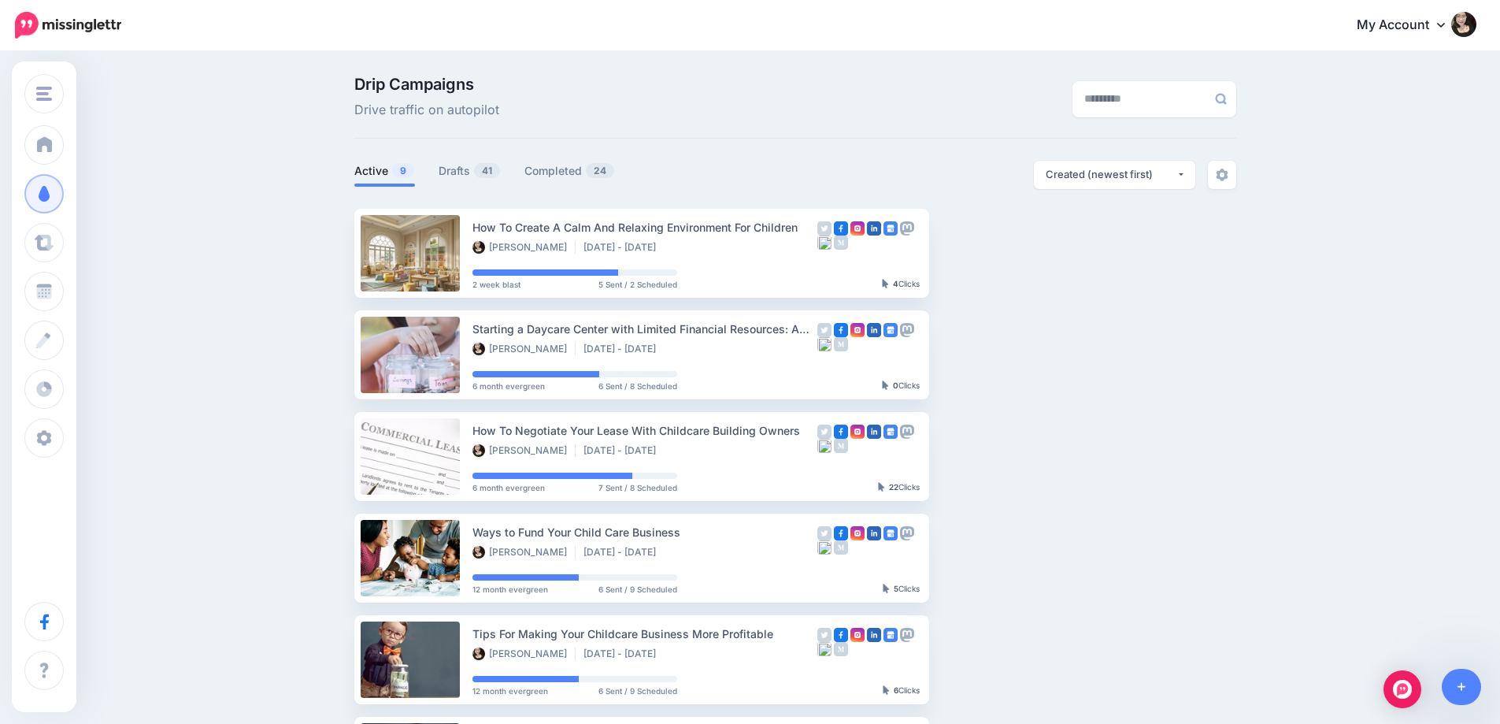
click at [1068, 379] on ul "How To Create A Calm And Relaxing Environment For Children [PERSON_NAME] [DATE]…" at bounding box center [795, 659] width 882 height 901
click at [1324, 446] on div "Drip Campaigns Drive traffic on autopilot Active 9 41 24" at bounding box center [750, 599] width 1500 height 1093
click at [492, 173] on span "41" at bounding box center [487, 170] width 26 height 15
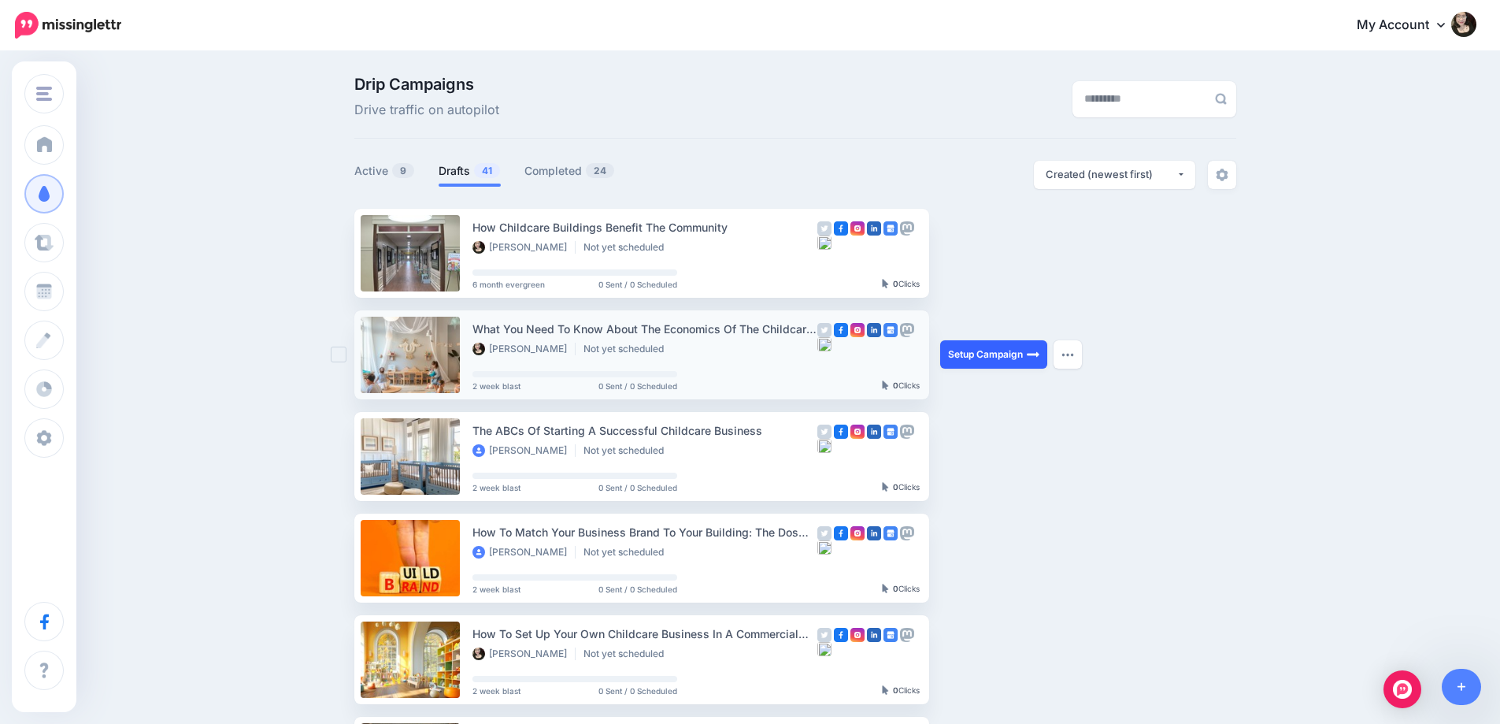
click at [1010, 357] on link "Setup Campaign" at bounding box center [993, 354] width 107 height 28
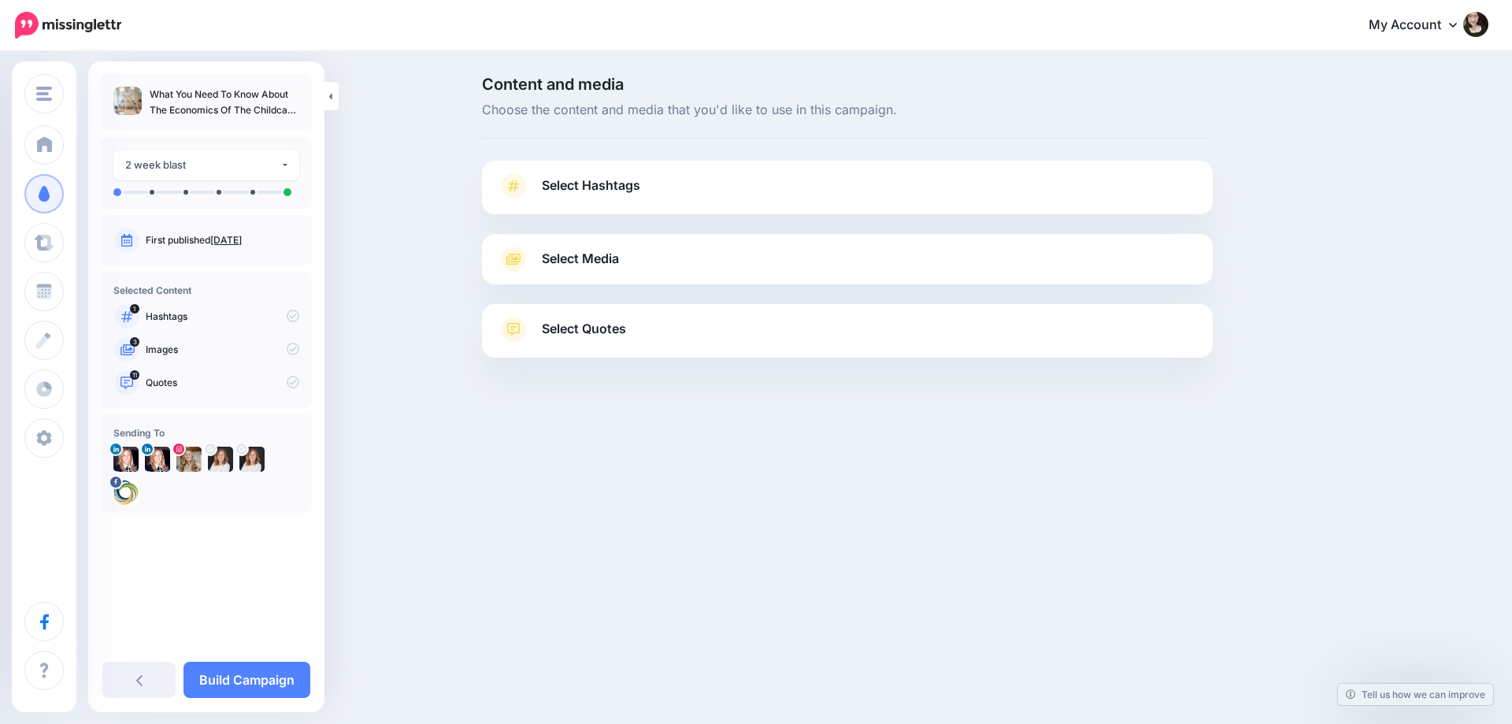
click at [626, 248] on link "Select Media" at bounding box center [847, 258] width 699 height 25
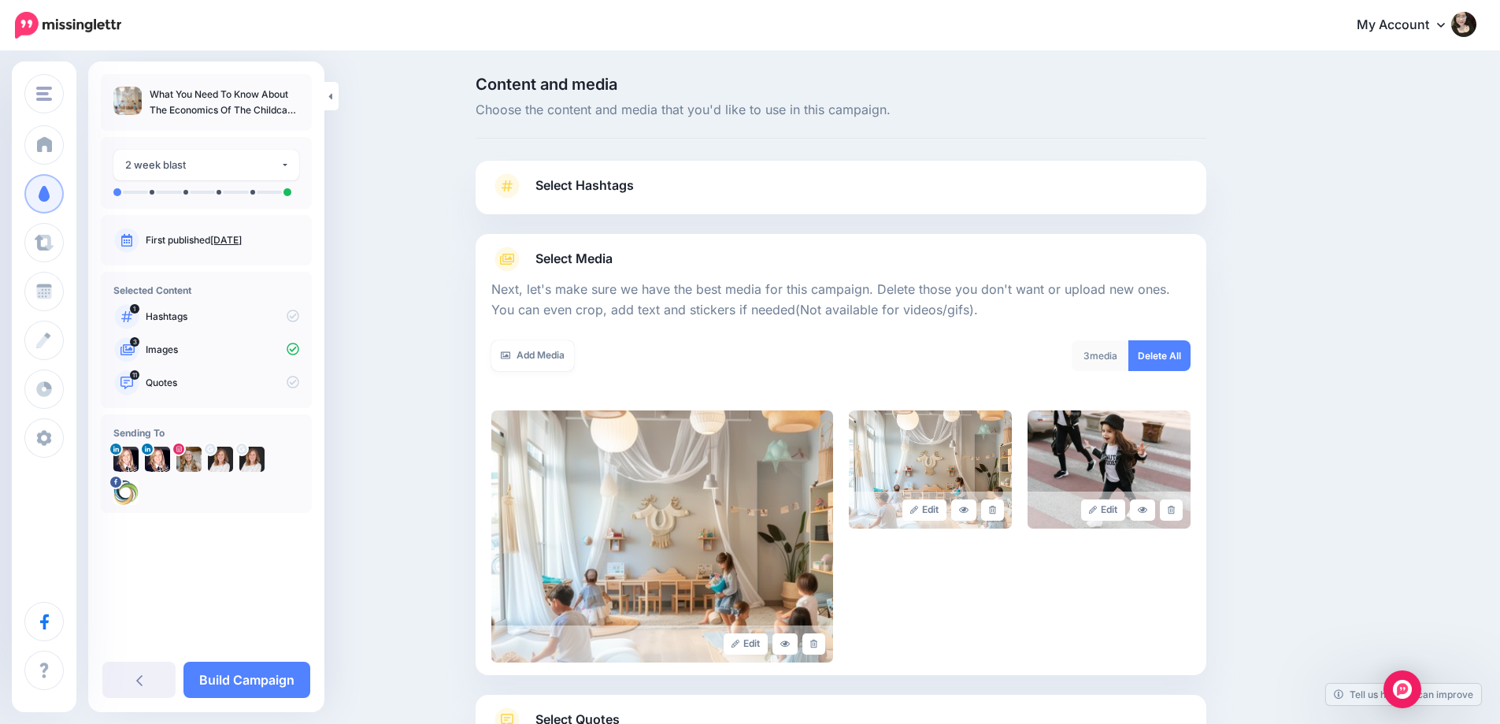
click at [377, 393] on div "Content and media Choose the content and media that you'd like to use in this c…" at bounding box center [750, 452] width 1500 height 798
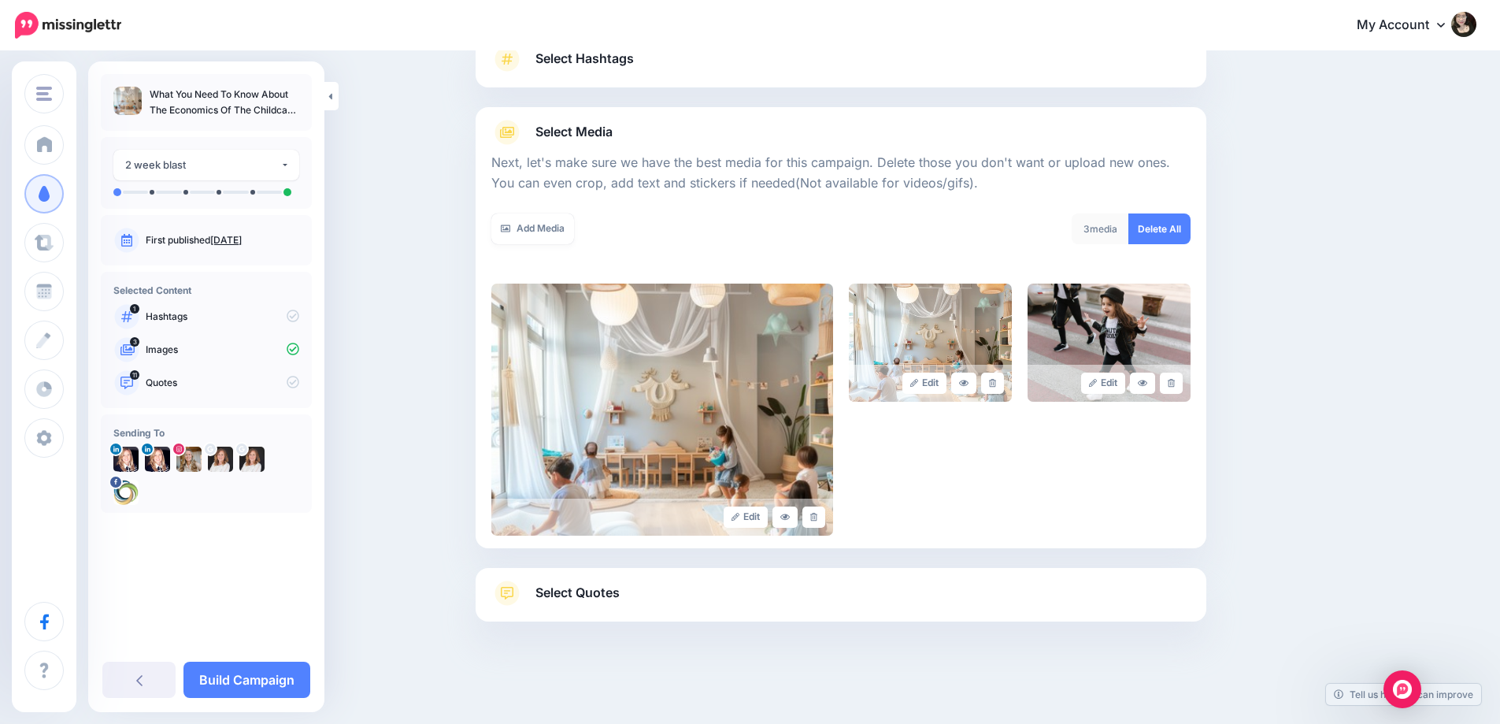
click at [1357, 349] on div "Content and media Choose the content and media that you'd like to use in this c…" at bounding box center [916, 325] width 905 height 750
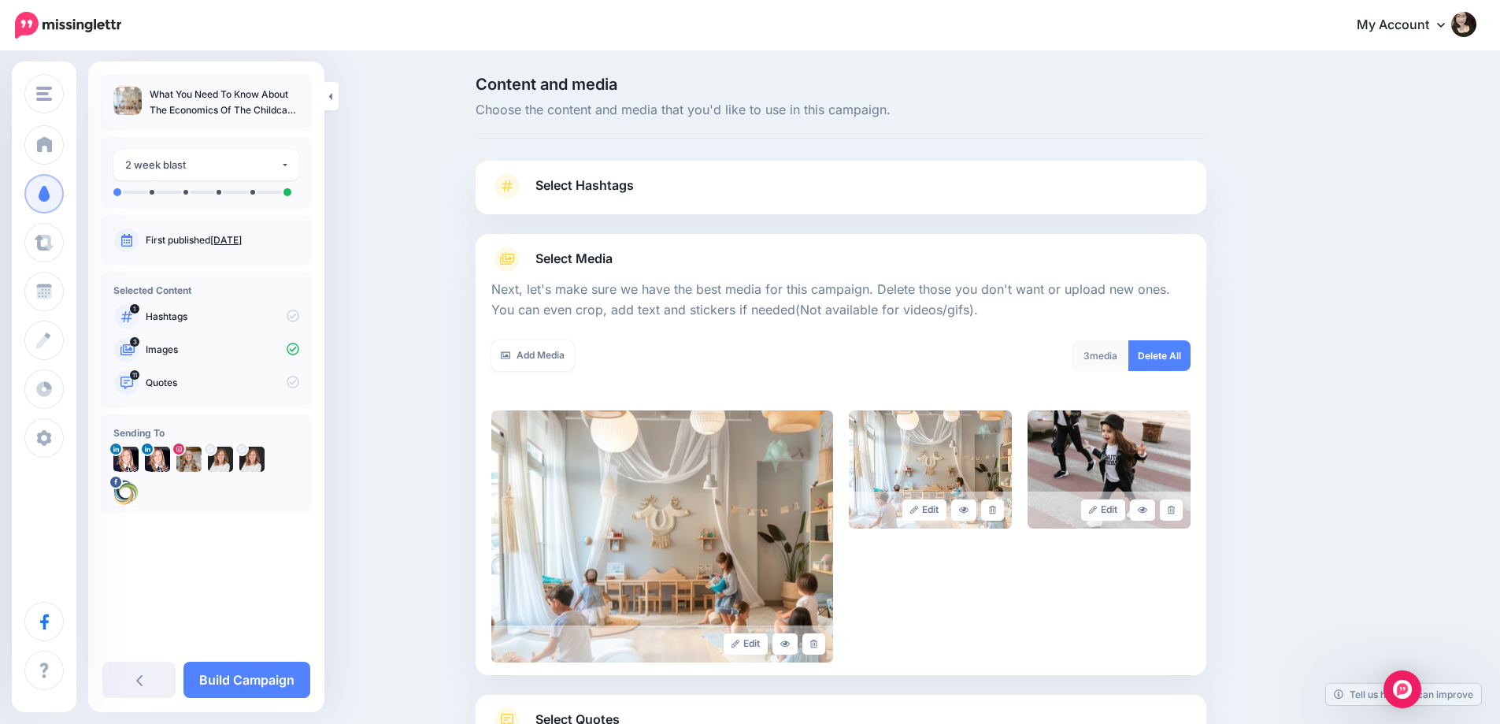
scroll to position [127, 0]
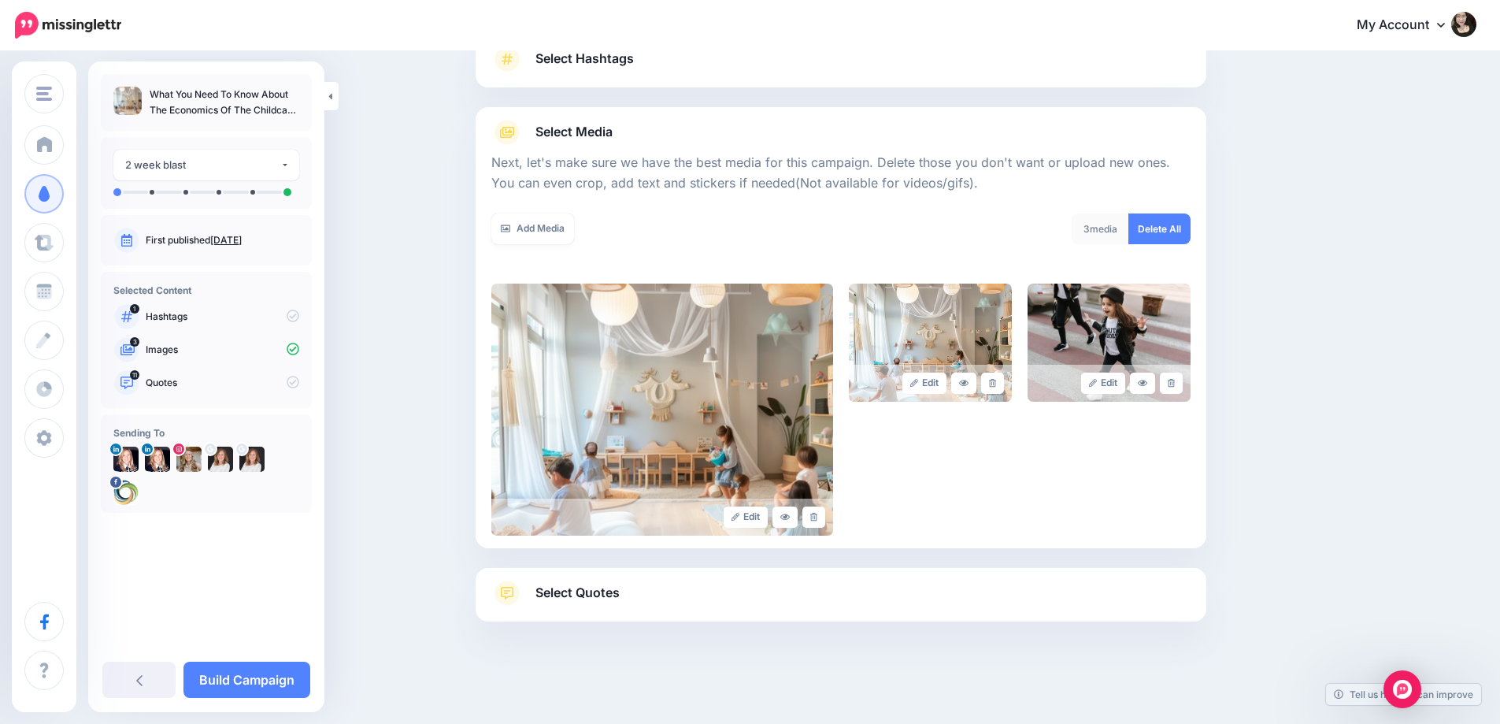
click at [1256, 330] on div "Content and media Choose the content and media that you'd like to use in this c…" at bounding box center [916, 325] width 905 height 750
click at [787, 587] on link "Select Quotes" at bounding box center [840, 600] width 699 height 41
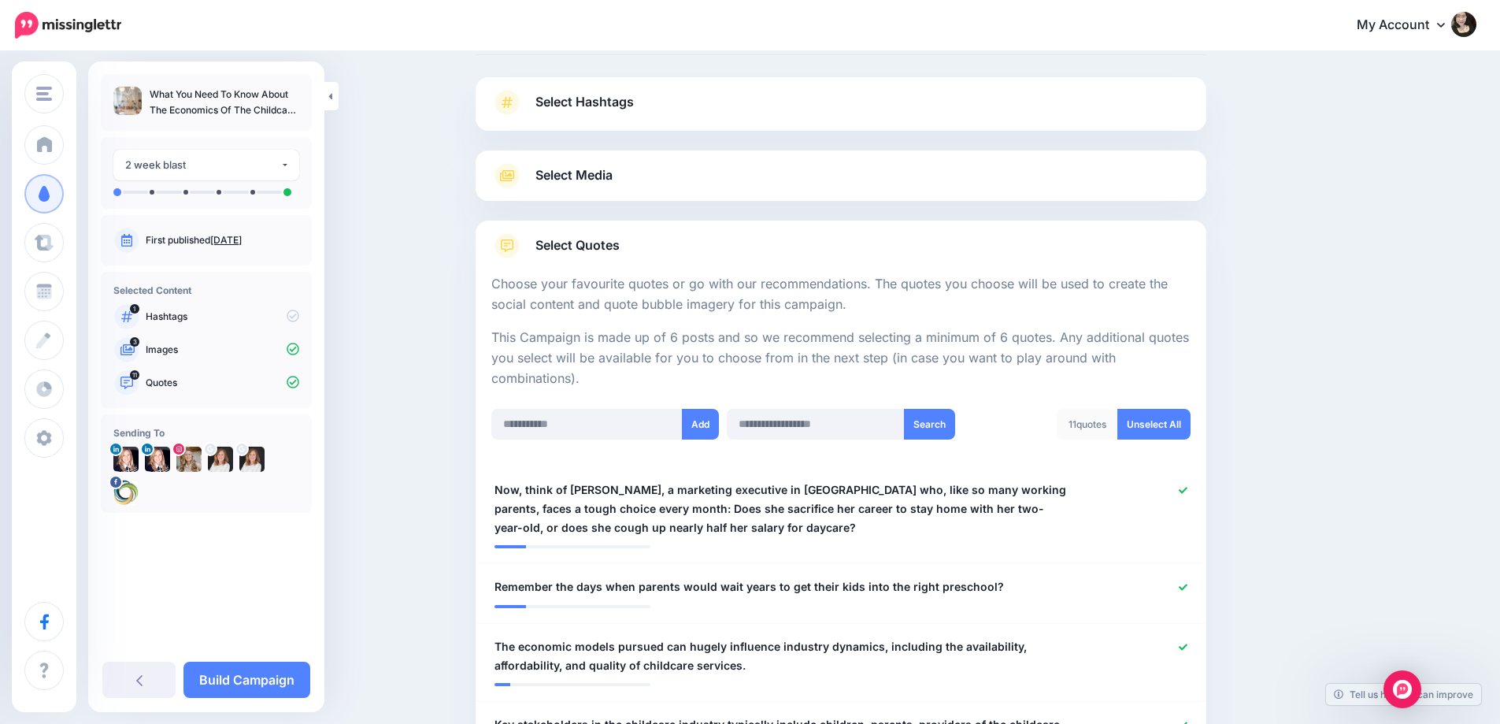
scroll to position [48, 0]
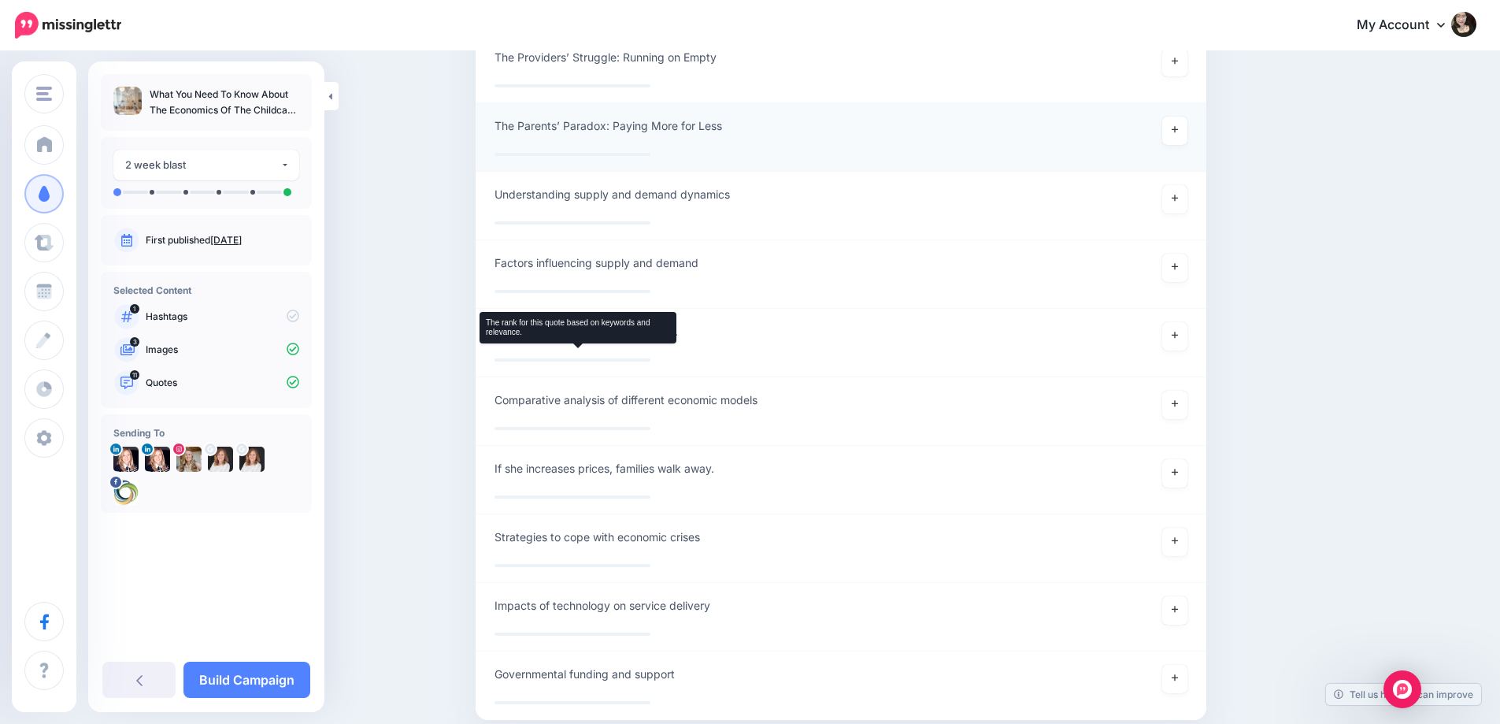
scroll to position [11886, 0]
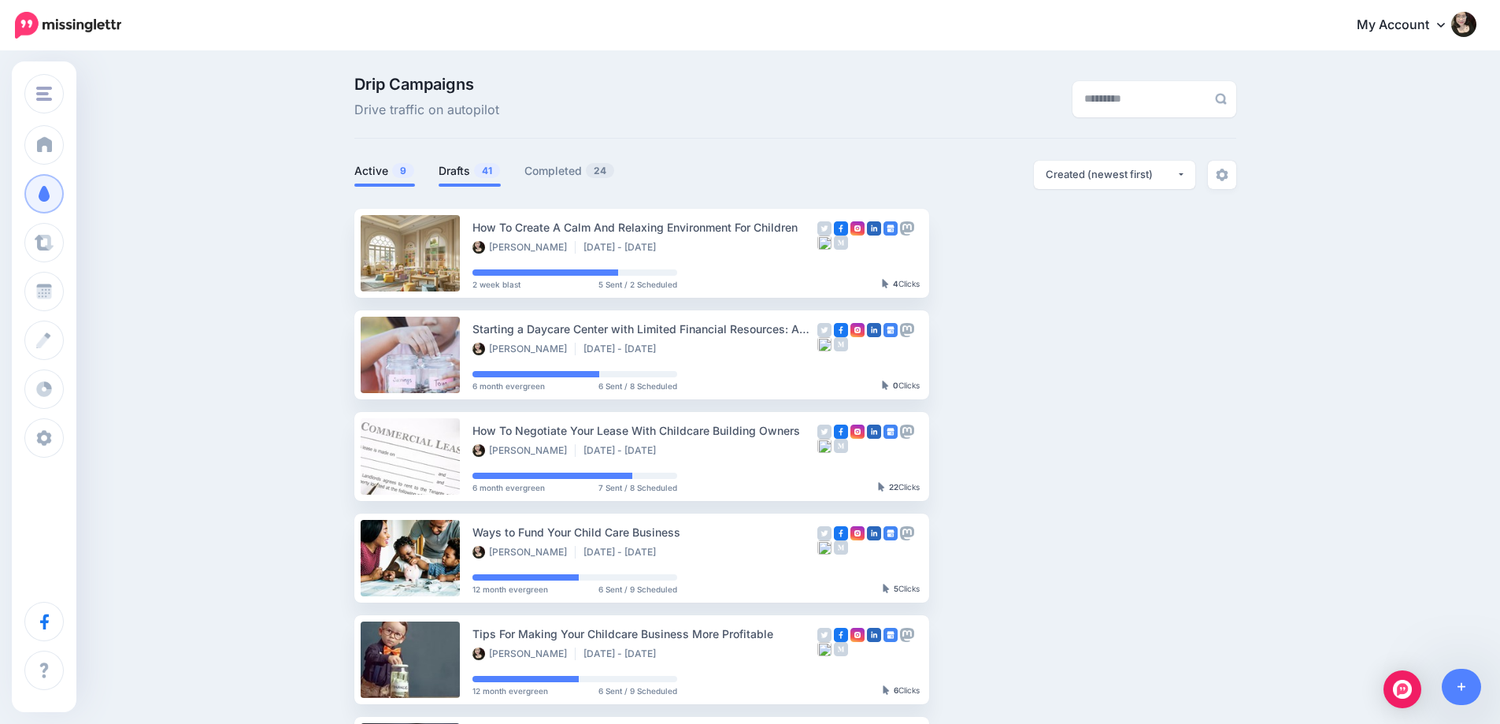
click at [476, 176] on link "Drafts 41" at bounding box center [470, 170] width 62 height 19
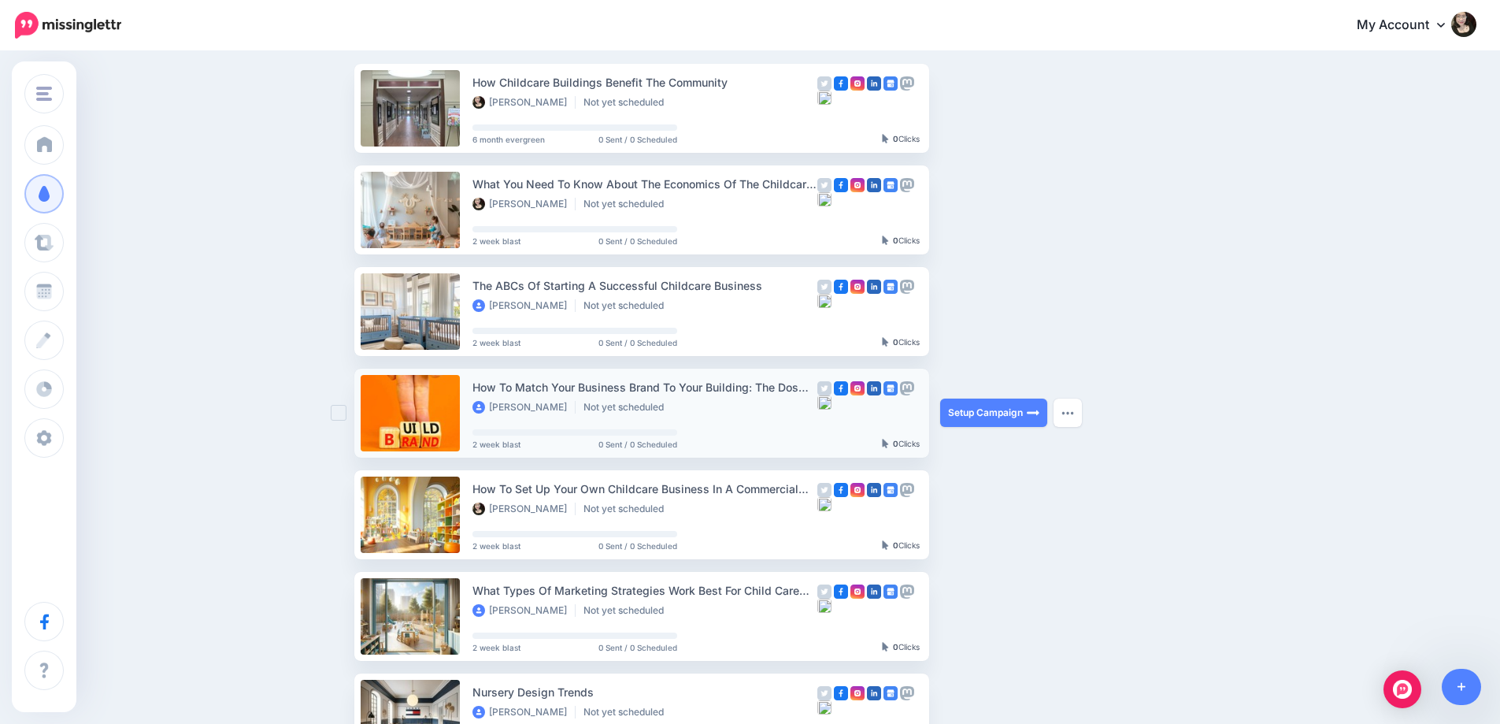
scroll to position [157, 0]
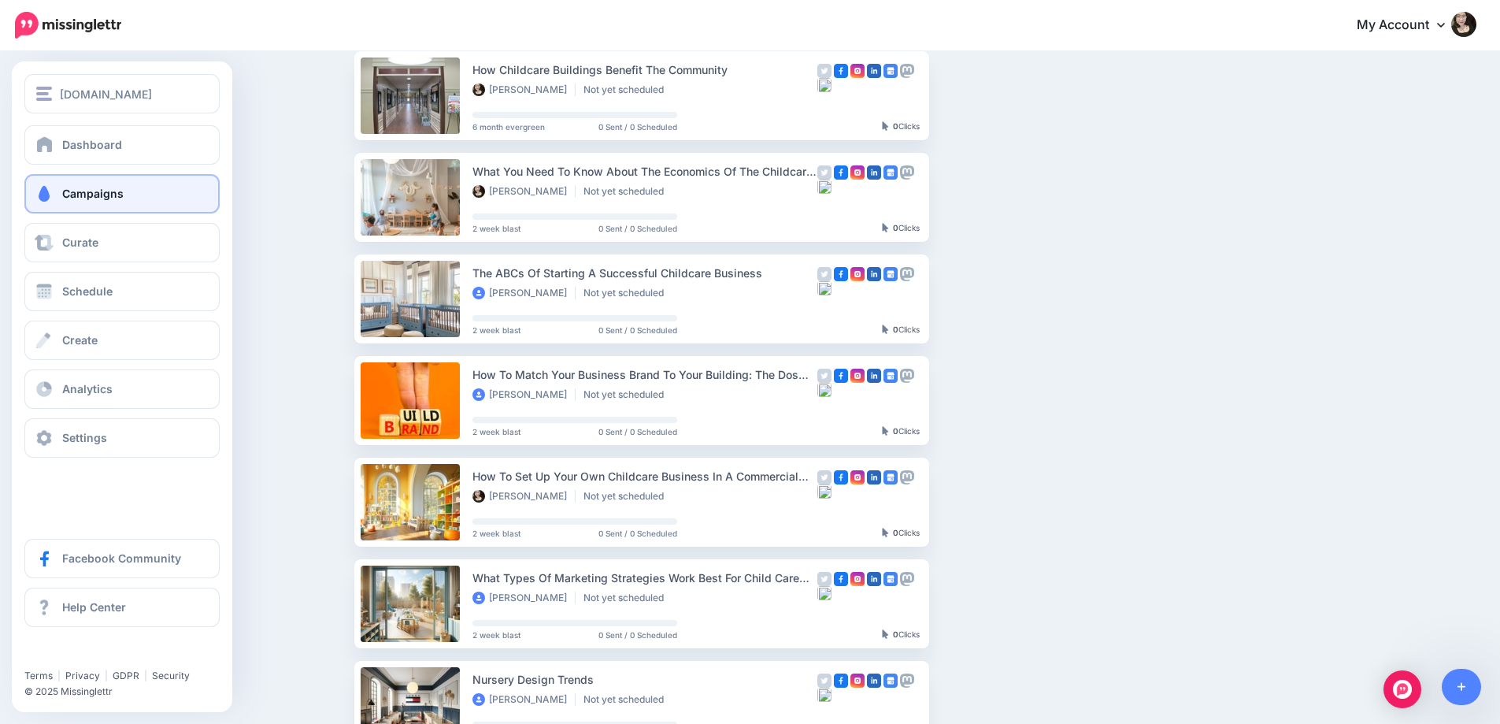
click at [102, 195] on span "Campaigns" at bounding box center [92, 193] width 61 height 13
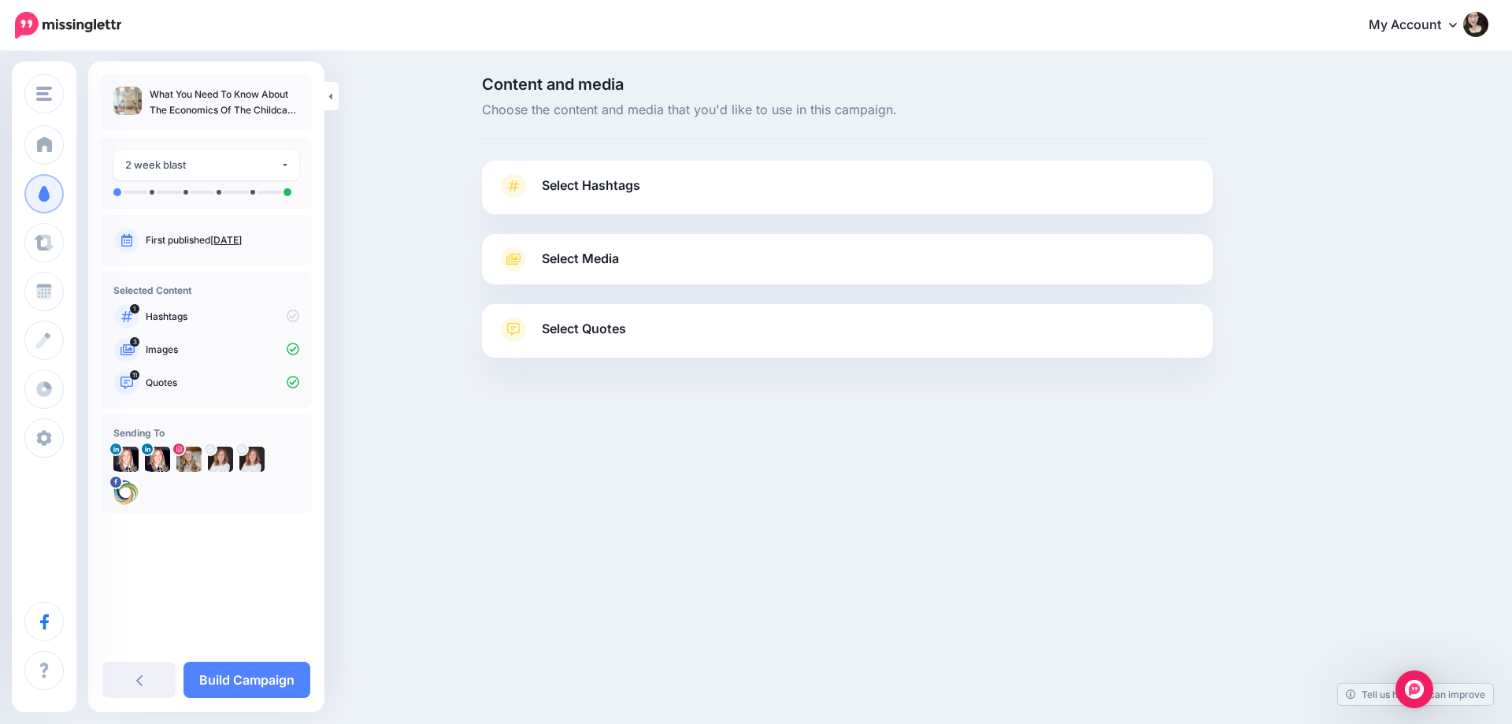
click at [726, 331] on link "Select Quotes" at bounding box center [847, 336] width 699 height 41
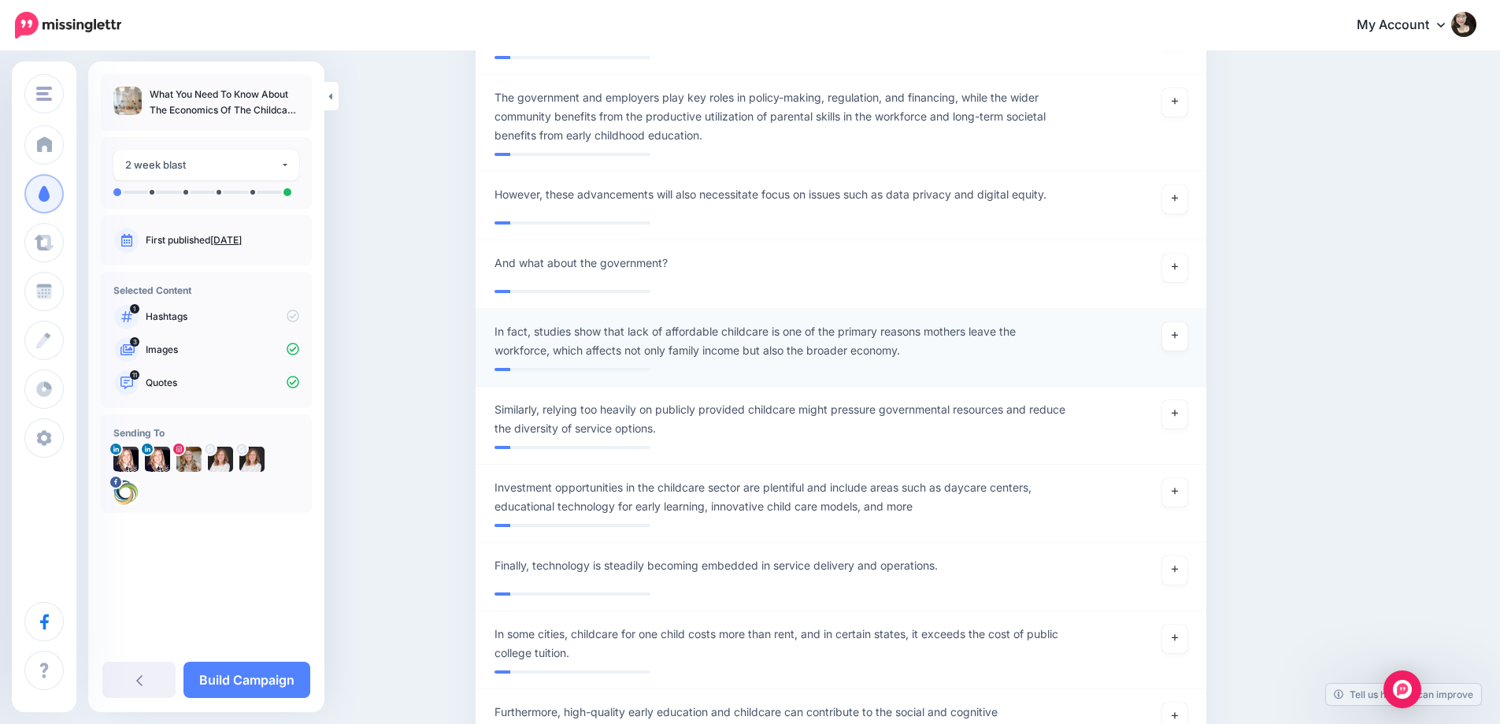
scroll to position [12122, 0]
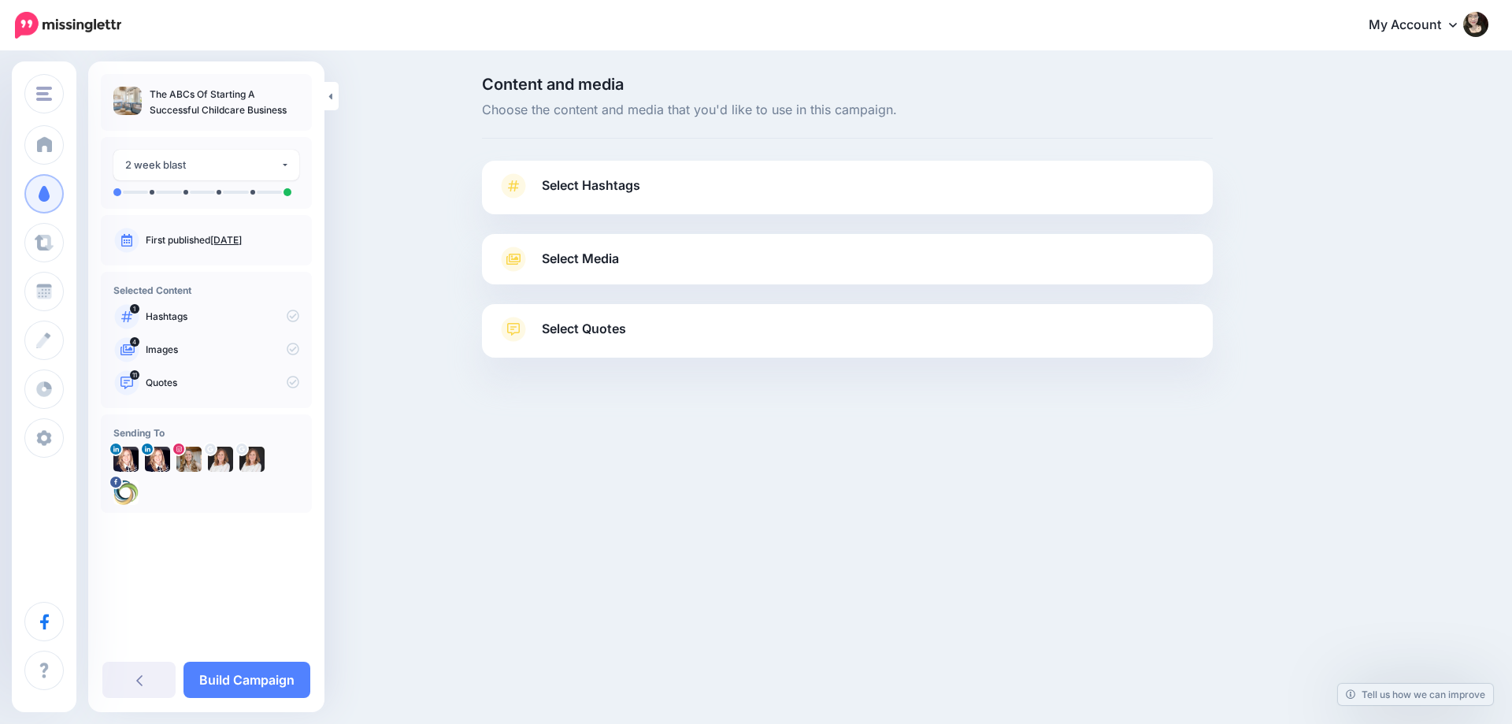
click at [693, 266] on link "Select Media" at bounding box center [847, 258] width 699 height 25
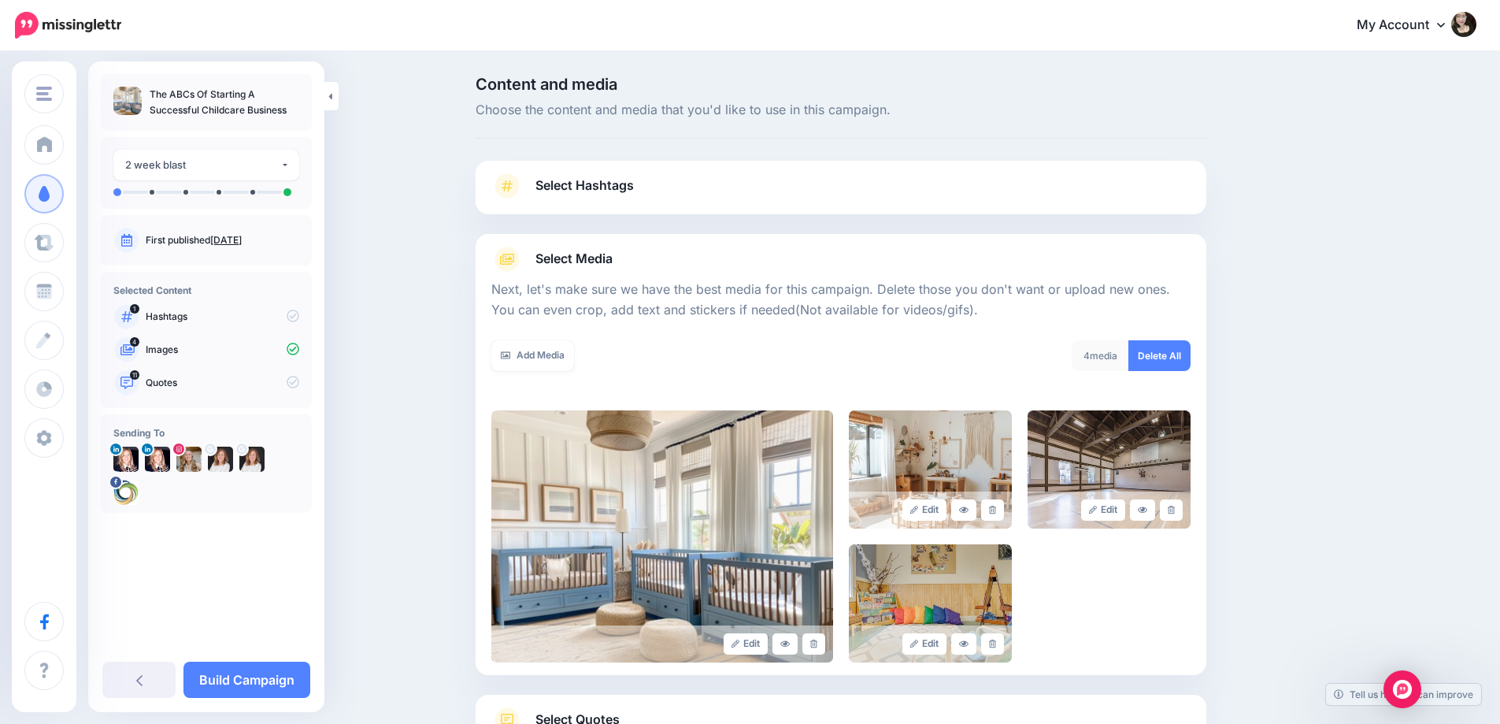
click at [693, 265] on link "Select Media" at bounding box center [840, 258] width 699 height 25
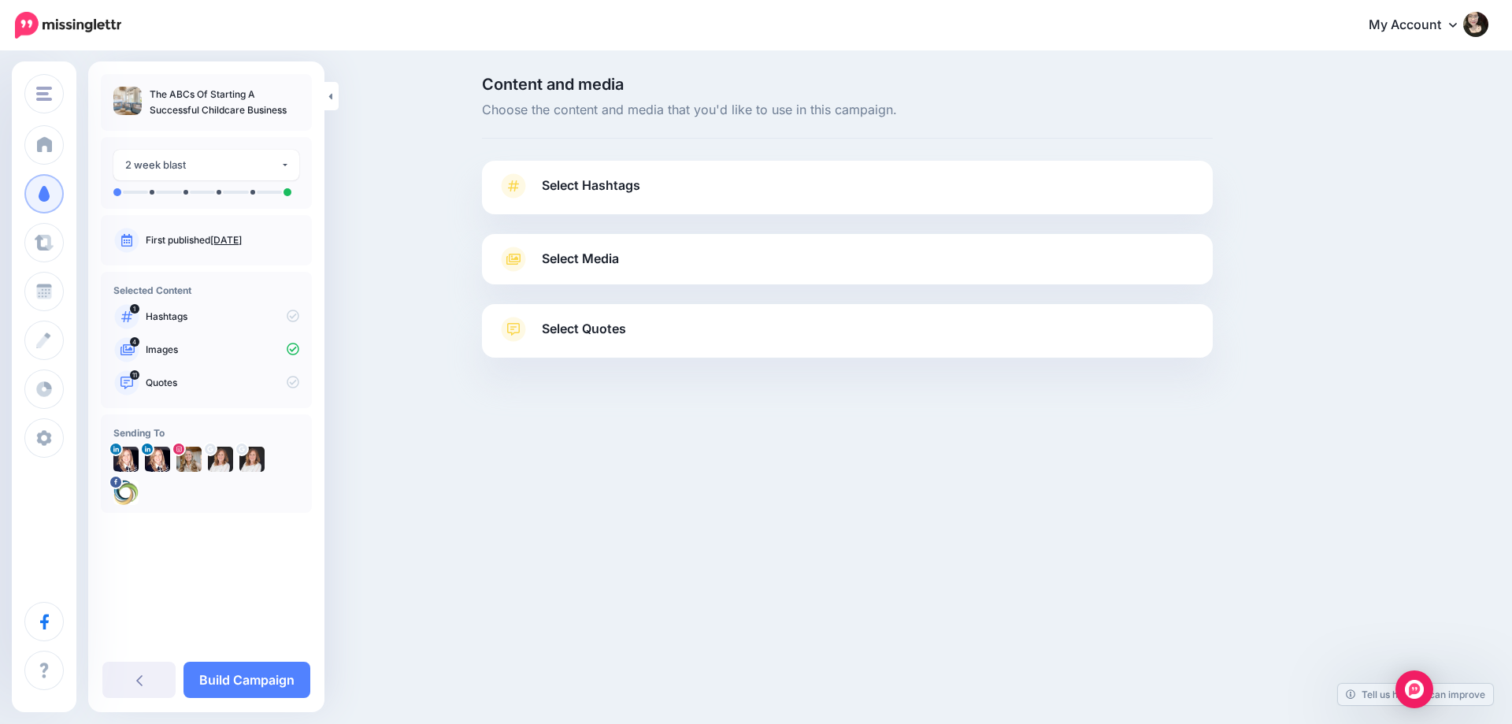
click at [1387, 462] on div "[DOMAIN_NAME] [DOMAIN_NAME] Save_on_Building Add Workspace Dashboard Campaigns …" at bounding box center [756, 362] width 1512 height 724
click at [827, 335] on link "Select Quotes" at bounding box center [847, 336] width 699 height 41
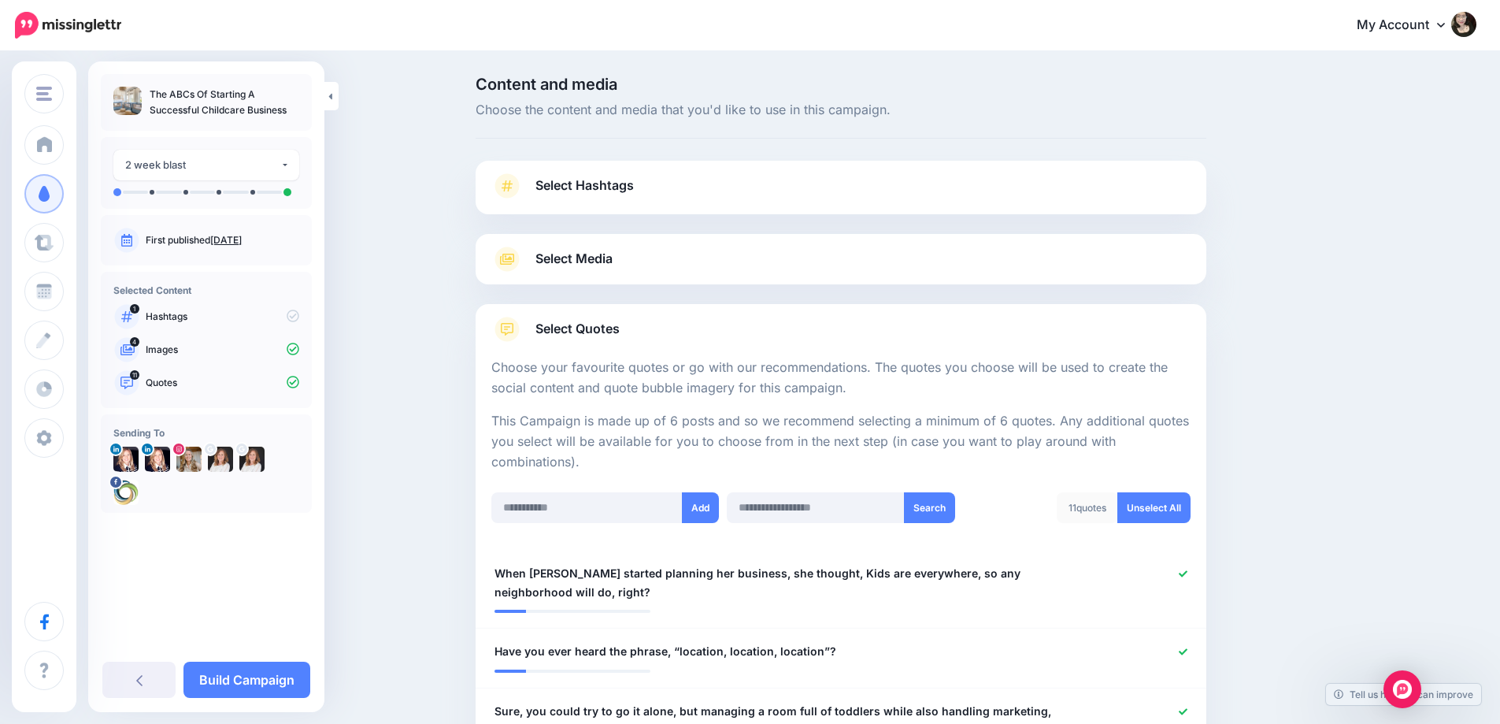
drag, startPoint x: 1301, startPoint y: 375, endPoint x: 1297, endPoint y: 387, distance: 12.2
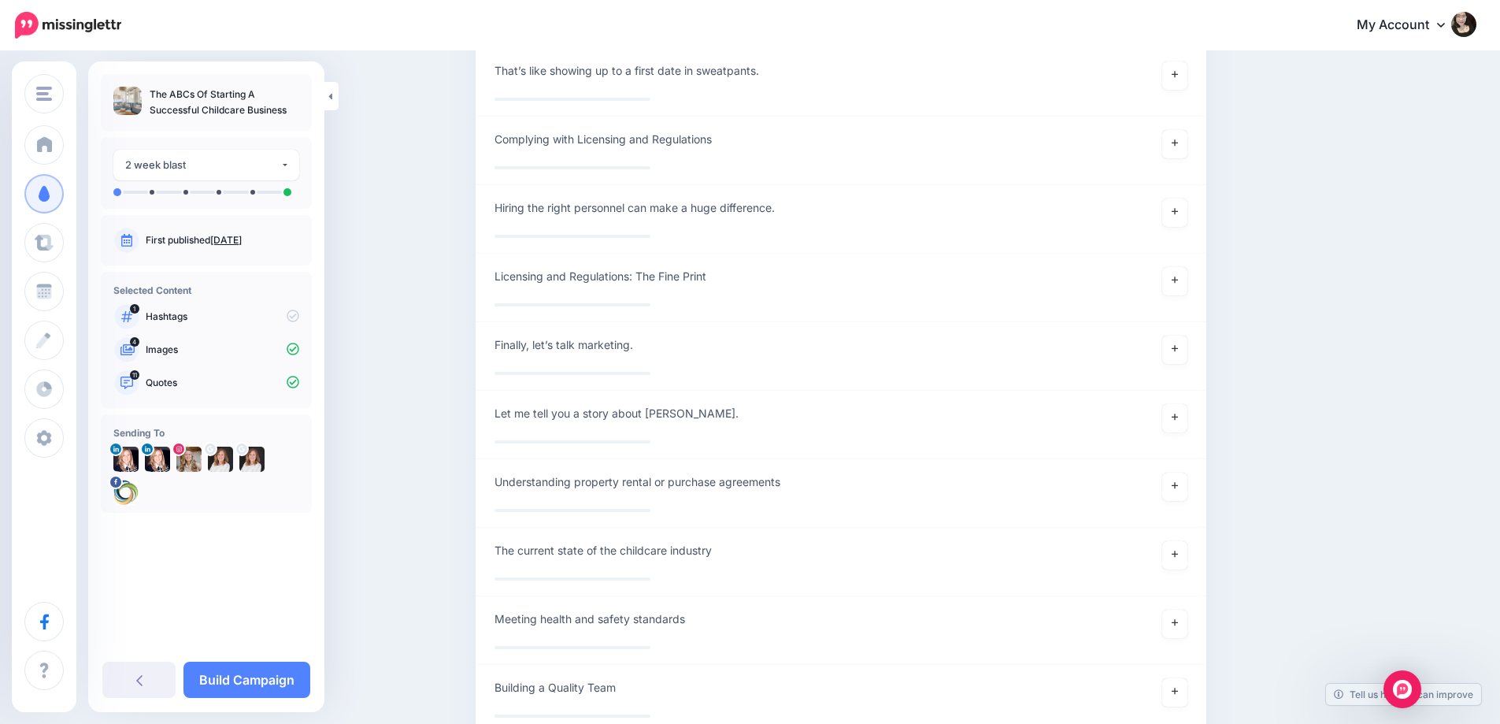
scroll to position [10932, 0]
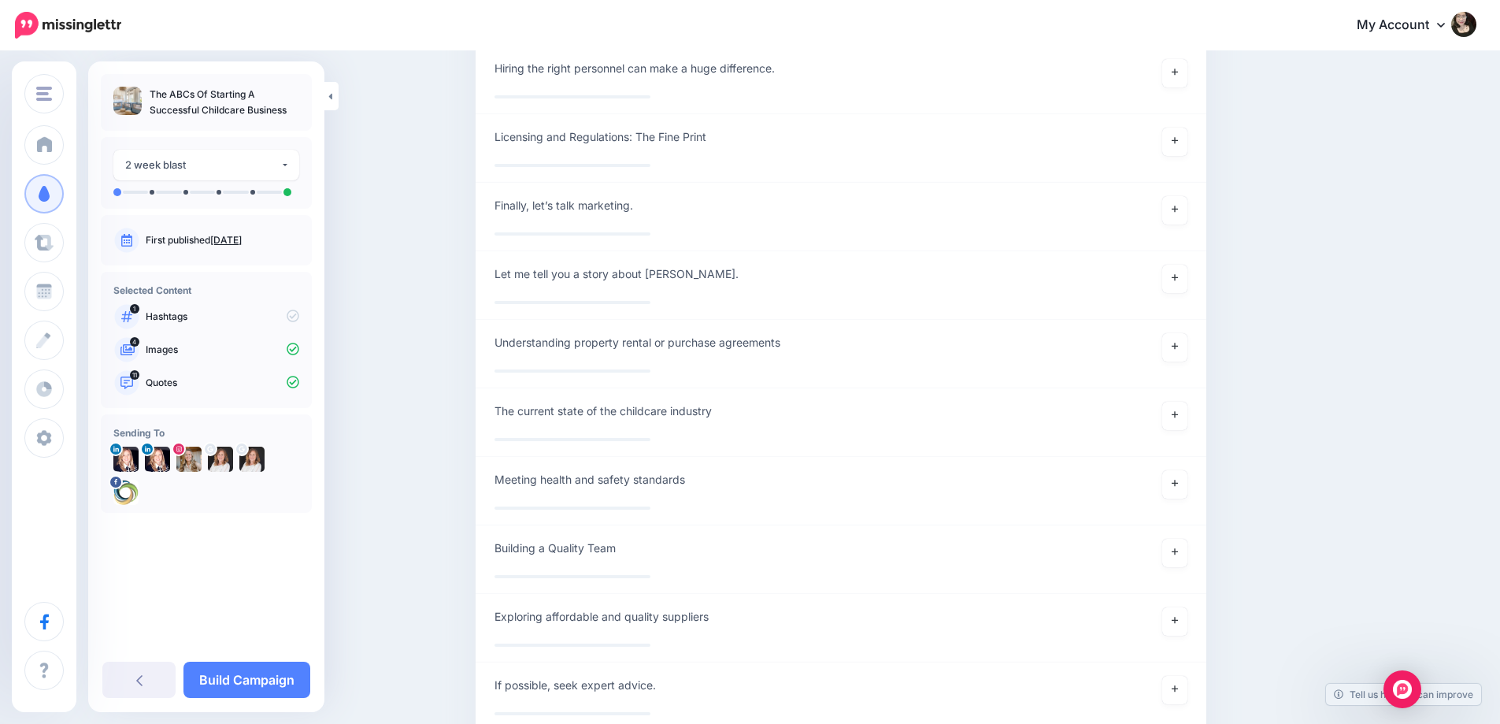
scroll to position [10538, 0]
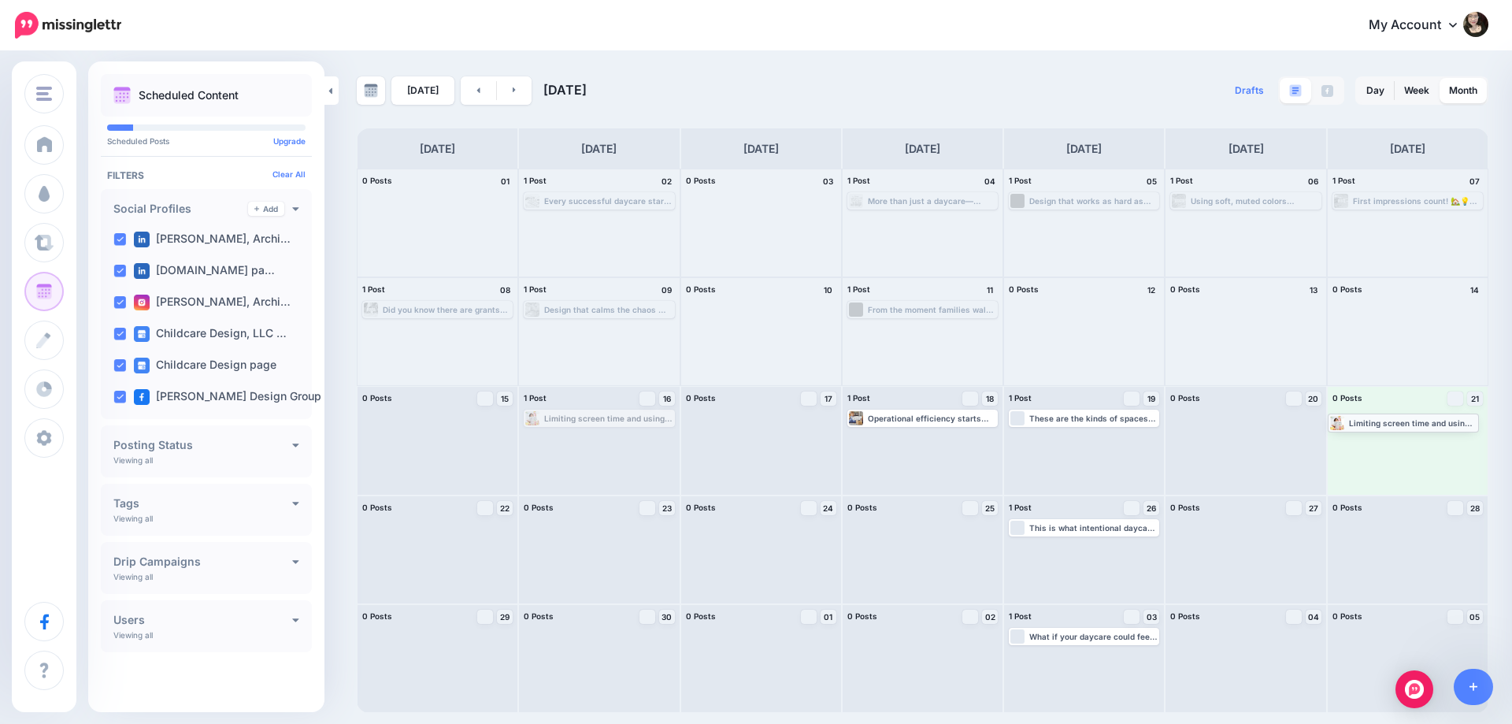
drag, startPoint x: 597, startPoint y: 417, endPoint x: 1401, endPoint y: 421, distance: 803.8
click at [499, 103] on link at bounding box center [514, 90] width 35 height 28
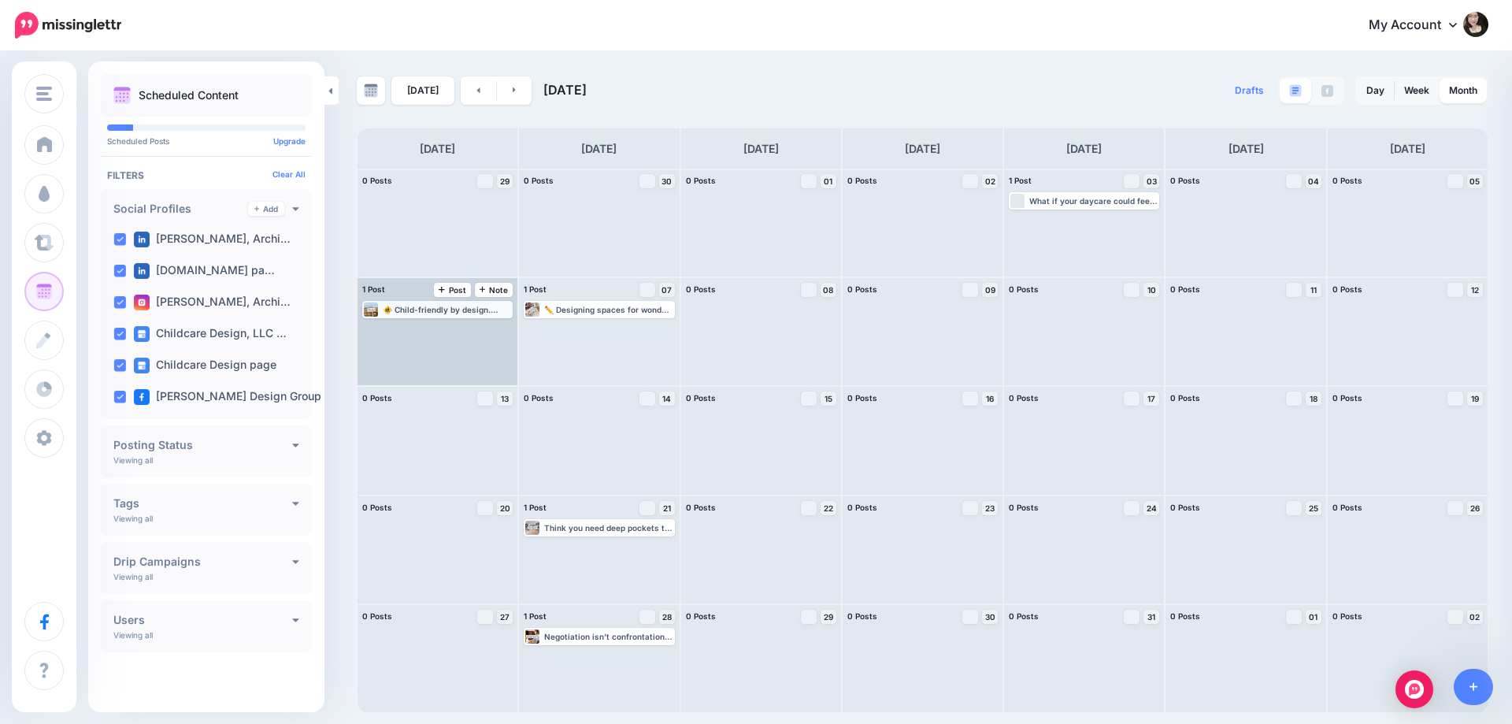
click at [416, 313] on div "🚸 Child-friendly by design. Sharp corners? Not here! We specialize in creating …" at bounding box center [447, 309] width 128 height 9
click at [416, 335] on link "Edit" at bounding box center [414, 328] width 98 height 14
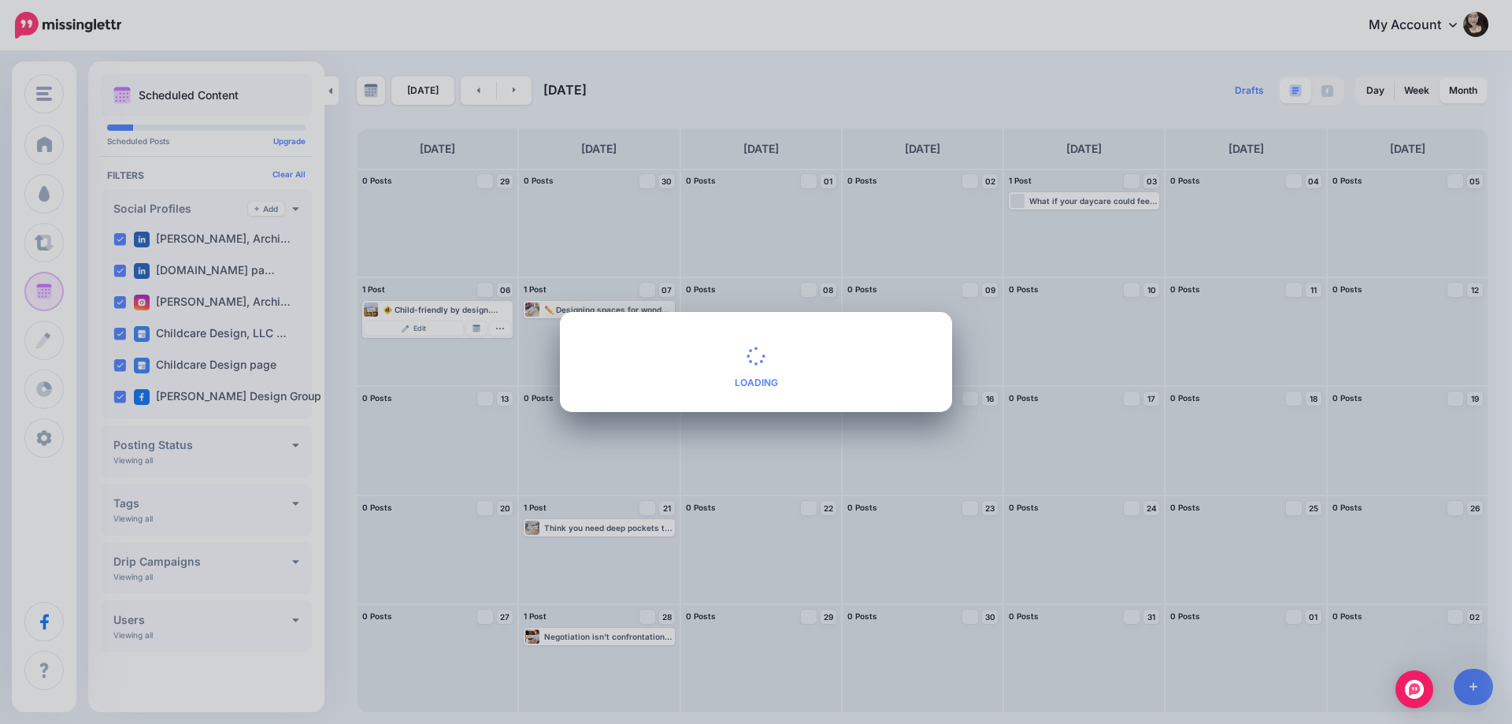
type textarea "**********"
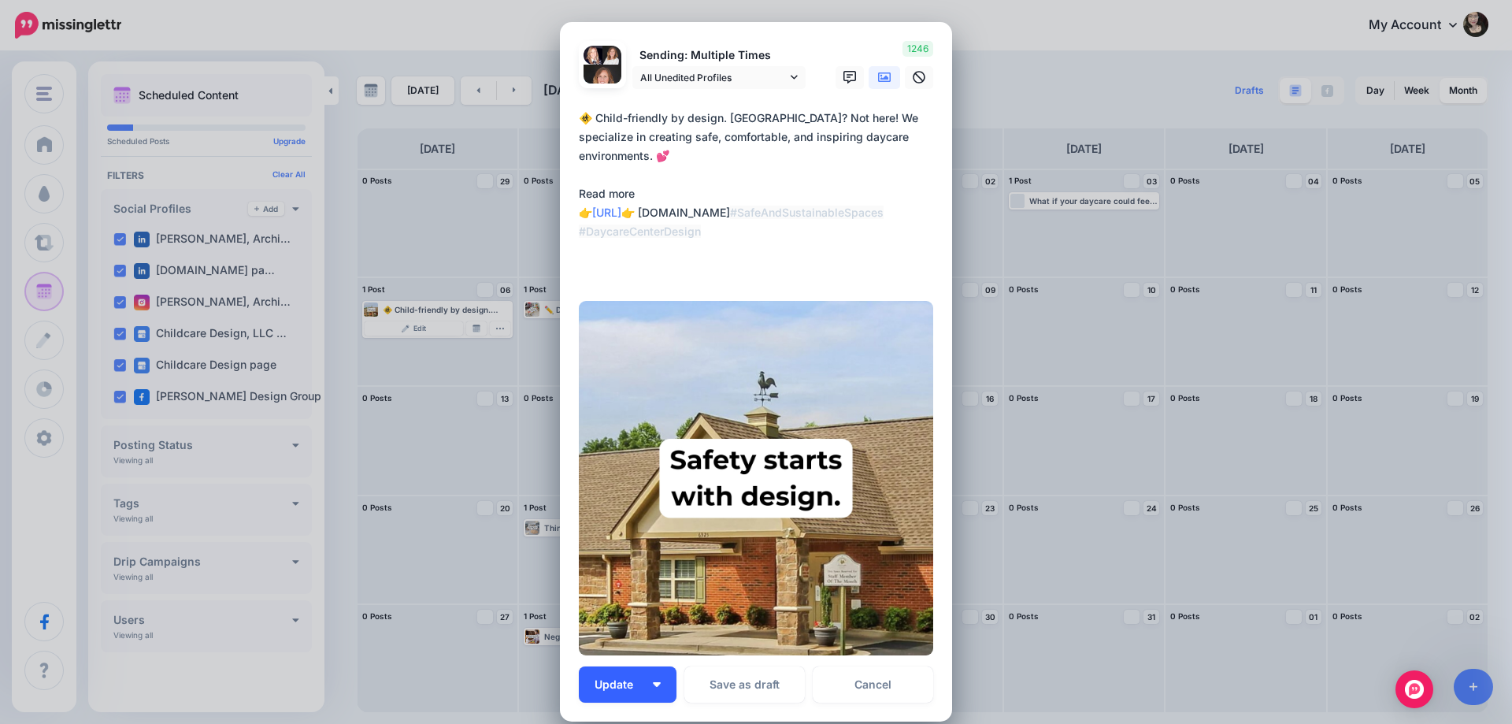
click at [597, 679] on span "Update" at bounding box center [619, 684] width 50 height 11
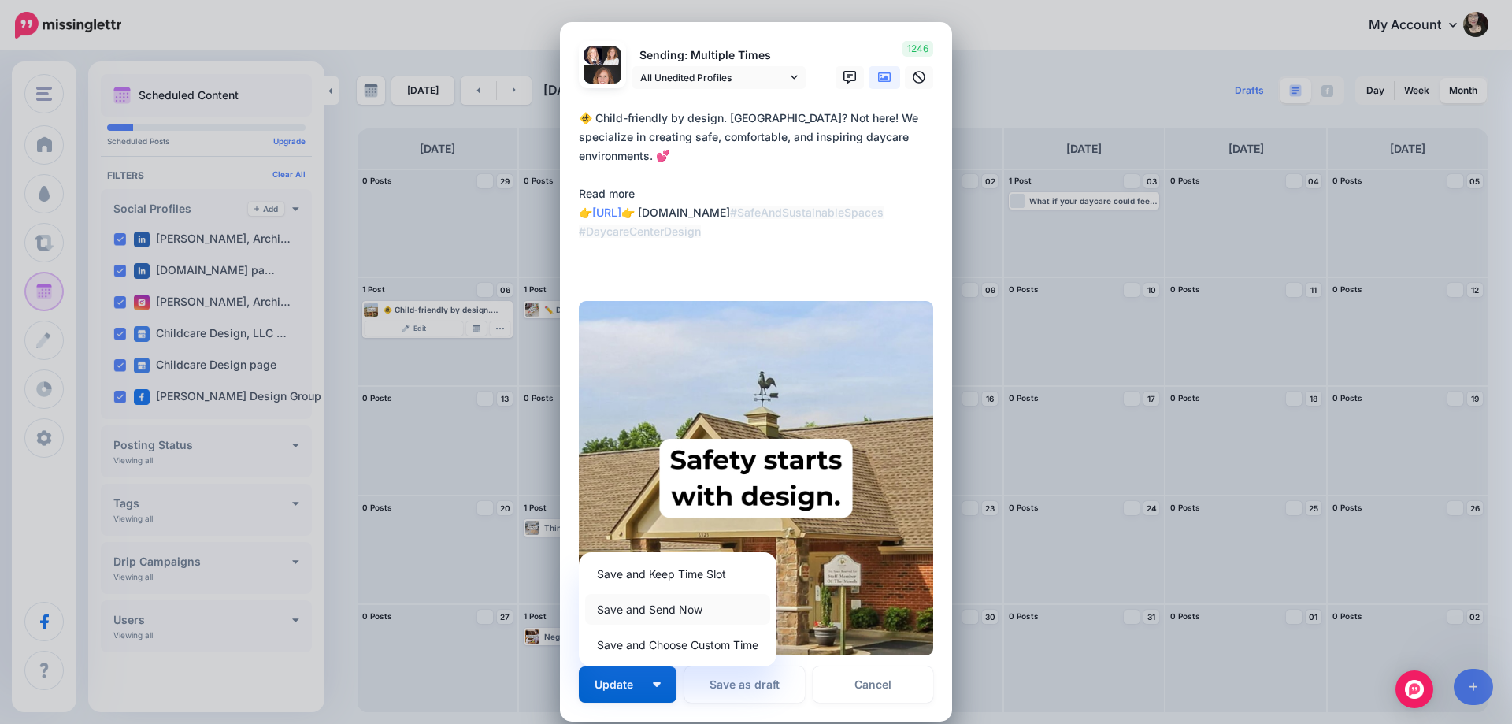
click at [658, 609] on link "Save and Send Now" at bounding box center [677, 609] width 185 height 31
